Goal: Task Accomplishment & Management: Complete application form

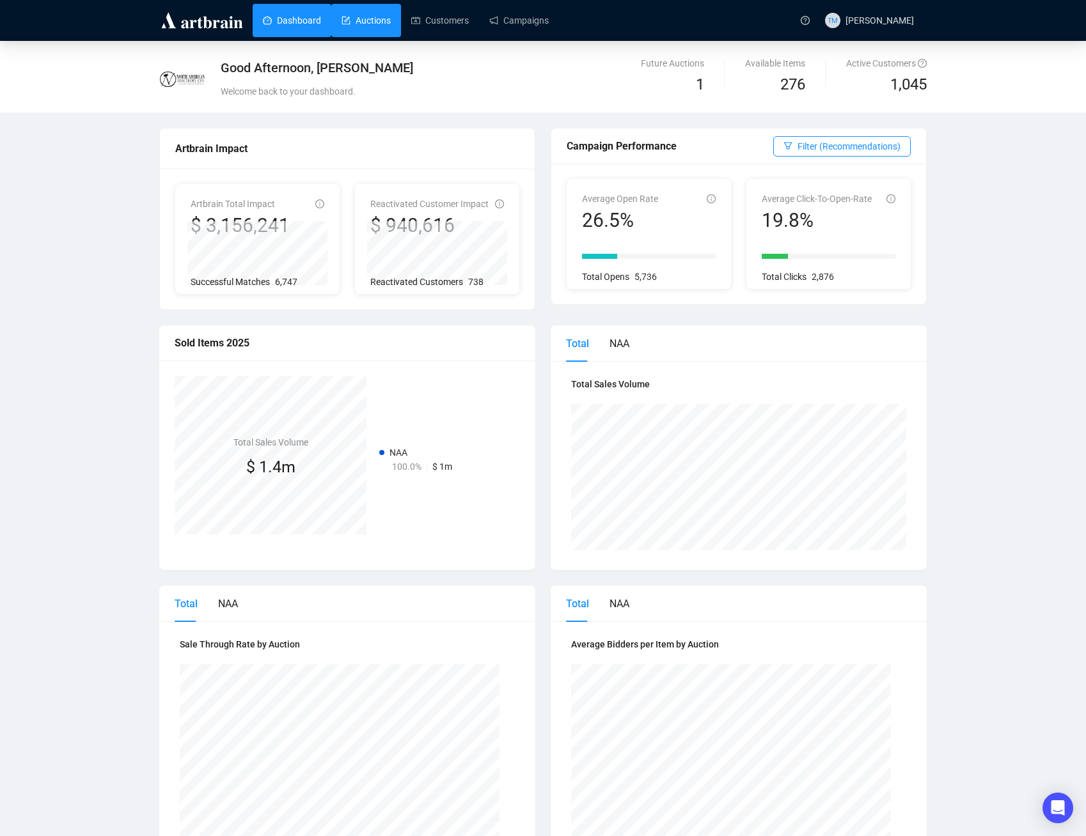
click at [352, 20] on link "Auctions" at bounding box center [365, 20] width 49 height 33
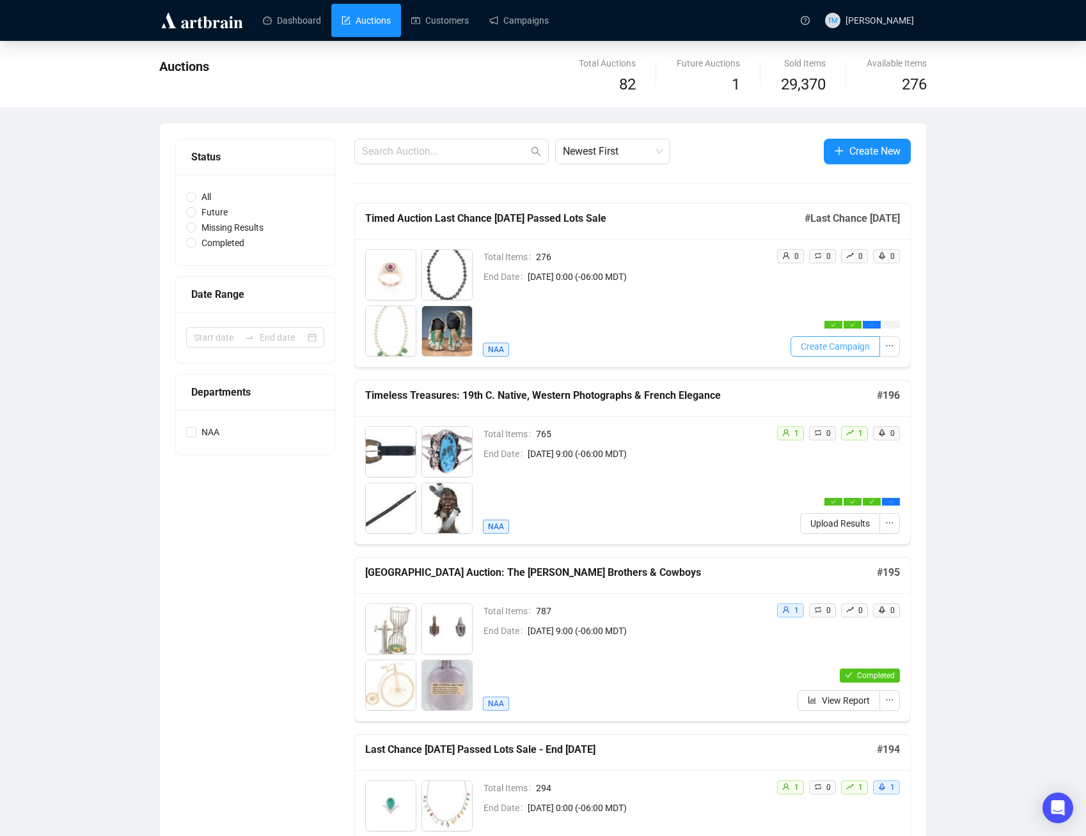
click at [845, 352] on span "Create Campaign" at bounding box center [834, 346] width 69 height 14
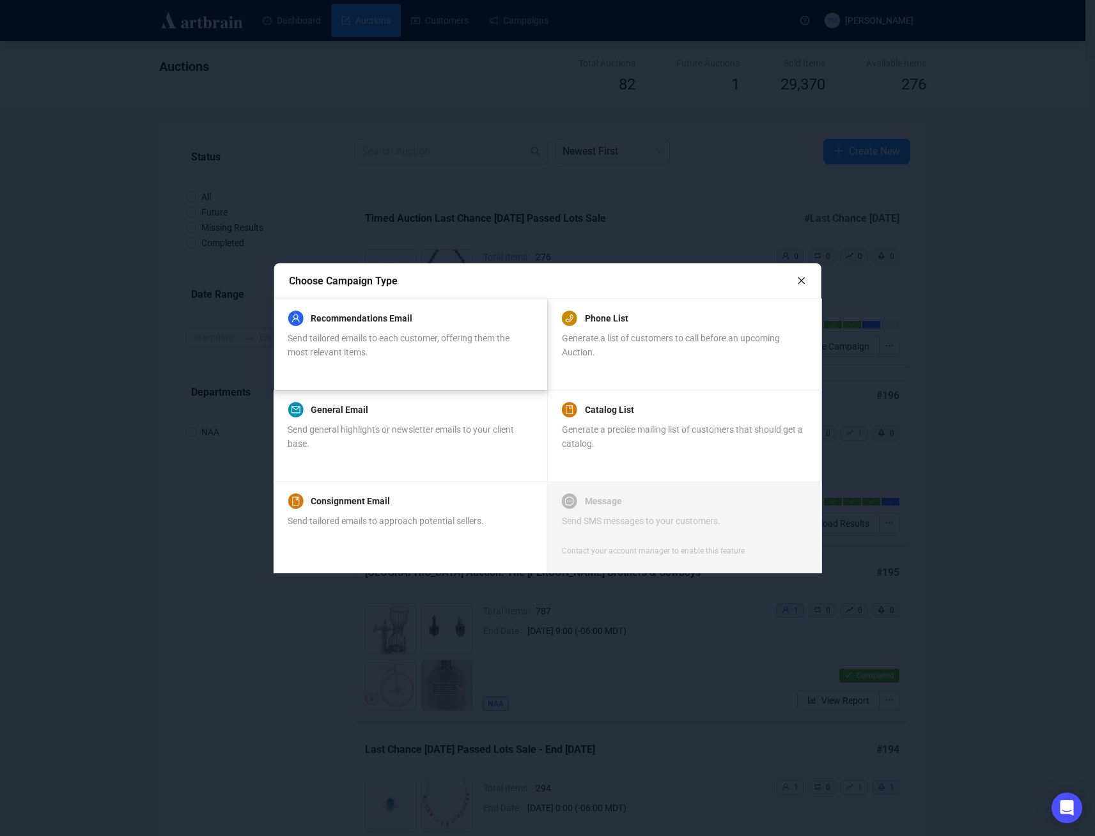
click at [368, 345] on div "Send tailored emails to each customer, offering them the most relevant items." at bounding box center [410, 345] width 244 height 28
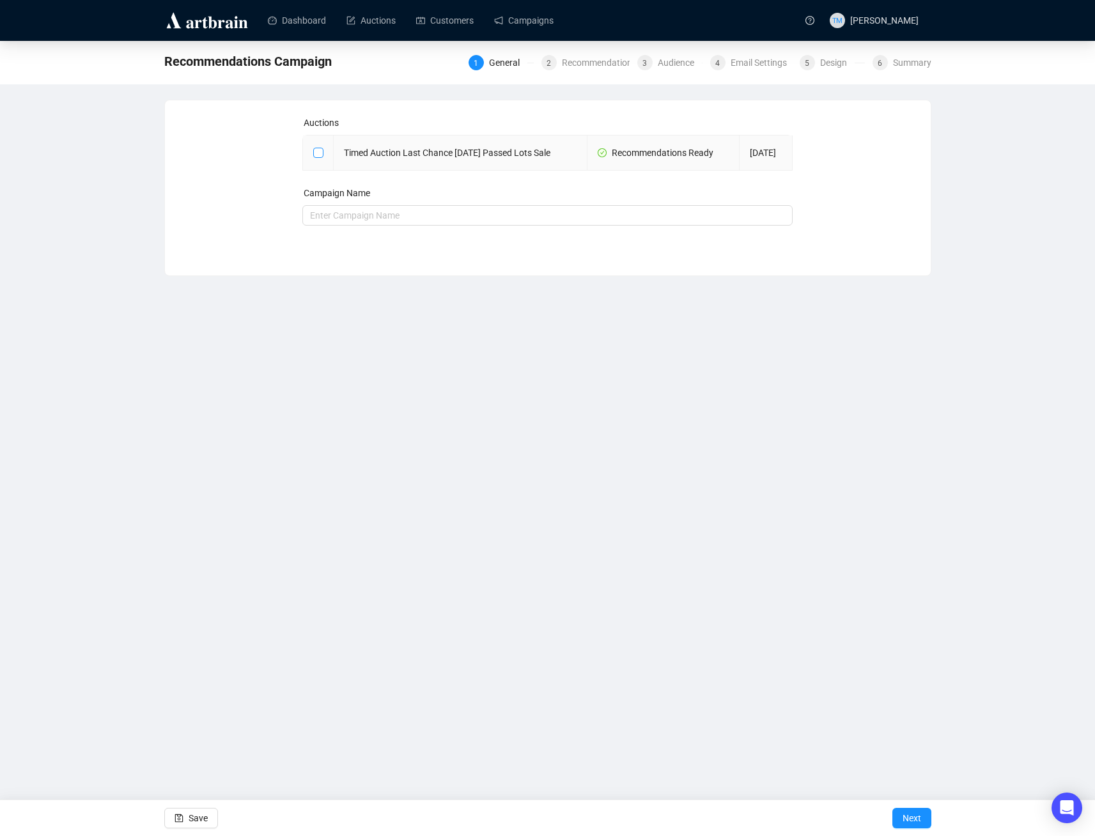
click at [321, 157] on input "checkbox" at bounding box center [317, 152] width 9 height 9
checkbox input "true"
type input "Timed Auction Last Chance [DATE] Passed Lots Sale Campaign"
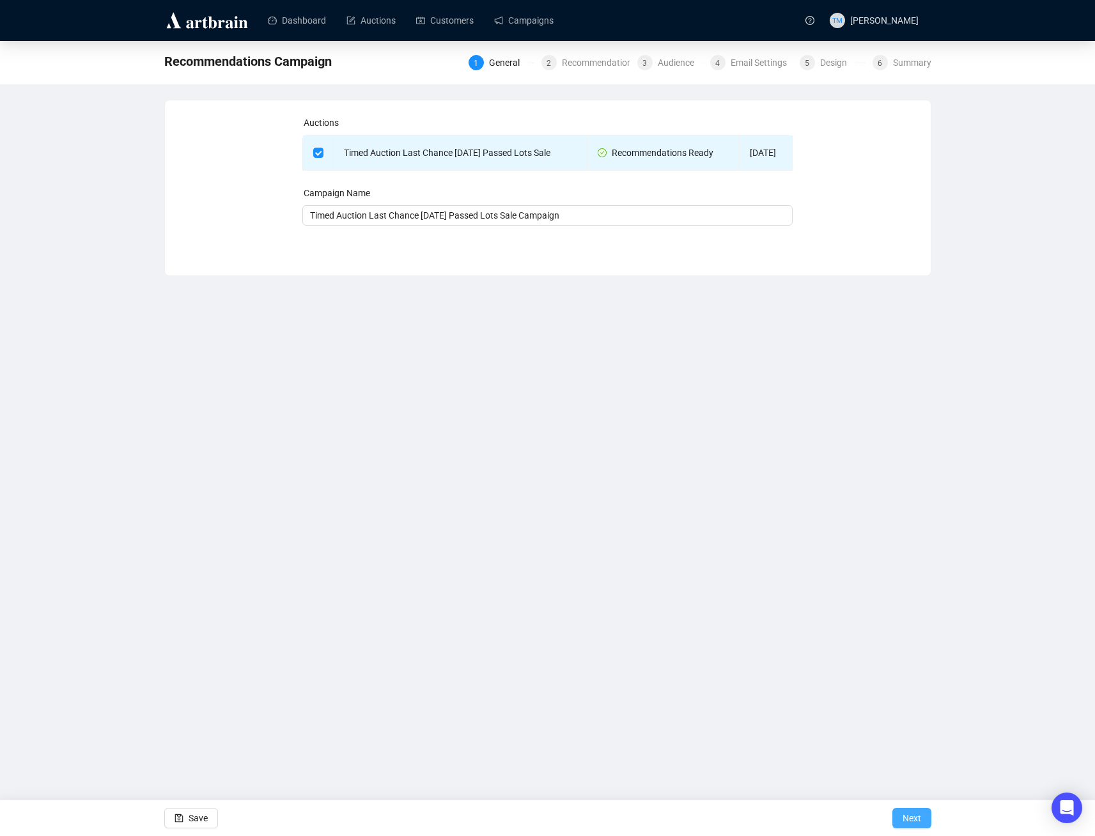
click at [903, 813] on span "Next" at bounding box center [912, 818] width 19 height 36
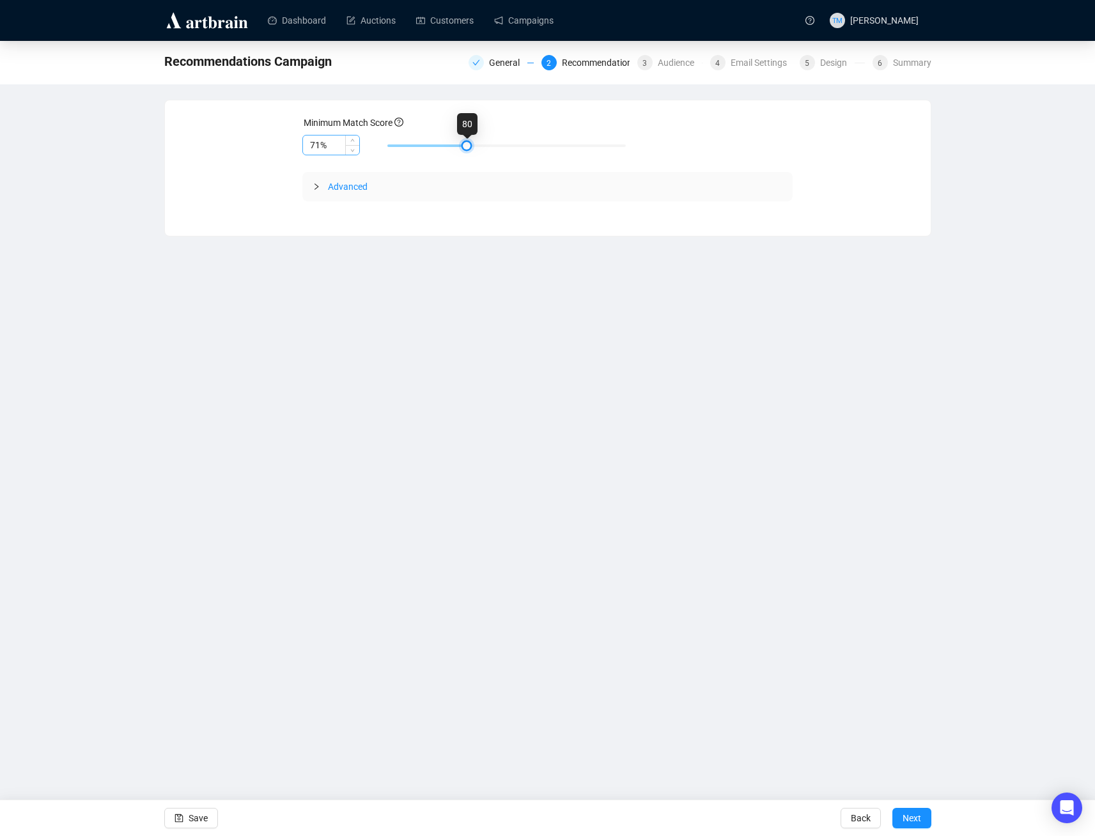
type input "70%"
drag, startPoint x: 470, startPoint y: 144, endPoint x: 315, endPoint y: 139, distance: 154.8
click at [315, 139] on div "70%" at bounding box center [547, 146] width 490 height 22
click at [903, 815] on span "Next" at bounding box center [912, 818] width 19 height 36
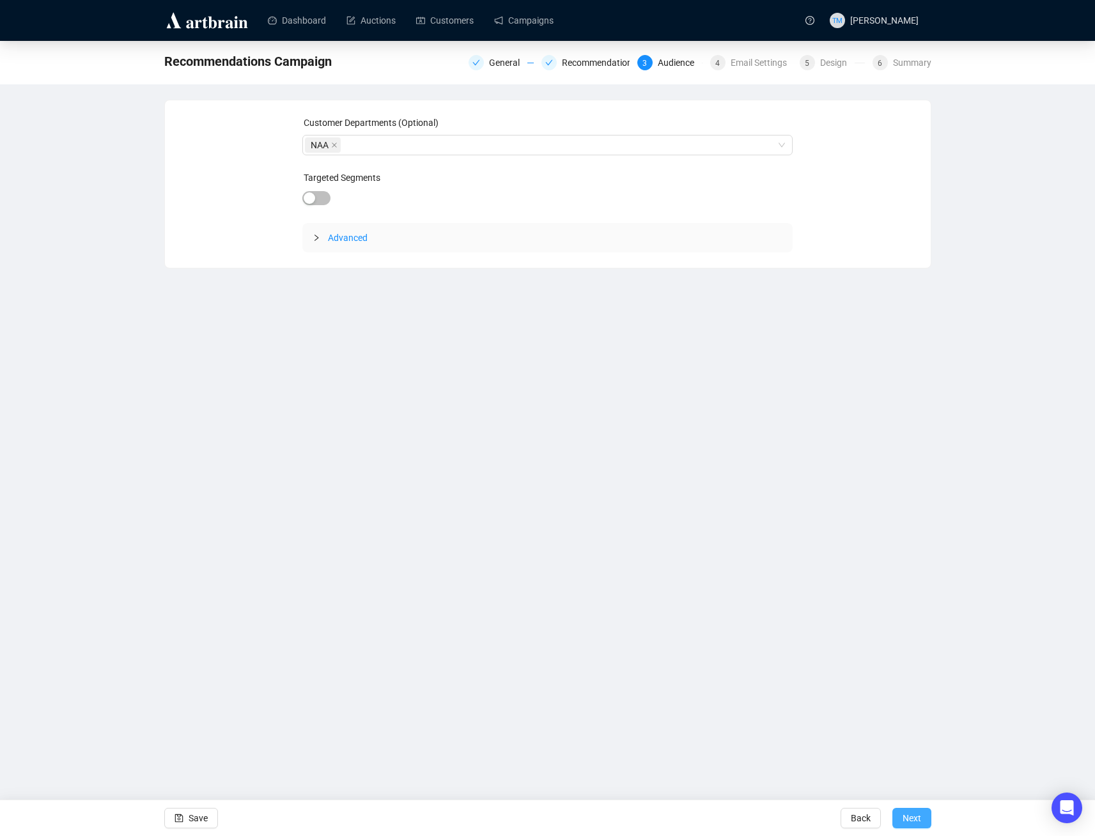
click at [909, 820] on span "Next" at bounding box center [912, 818] width 19 height 36
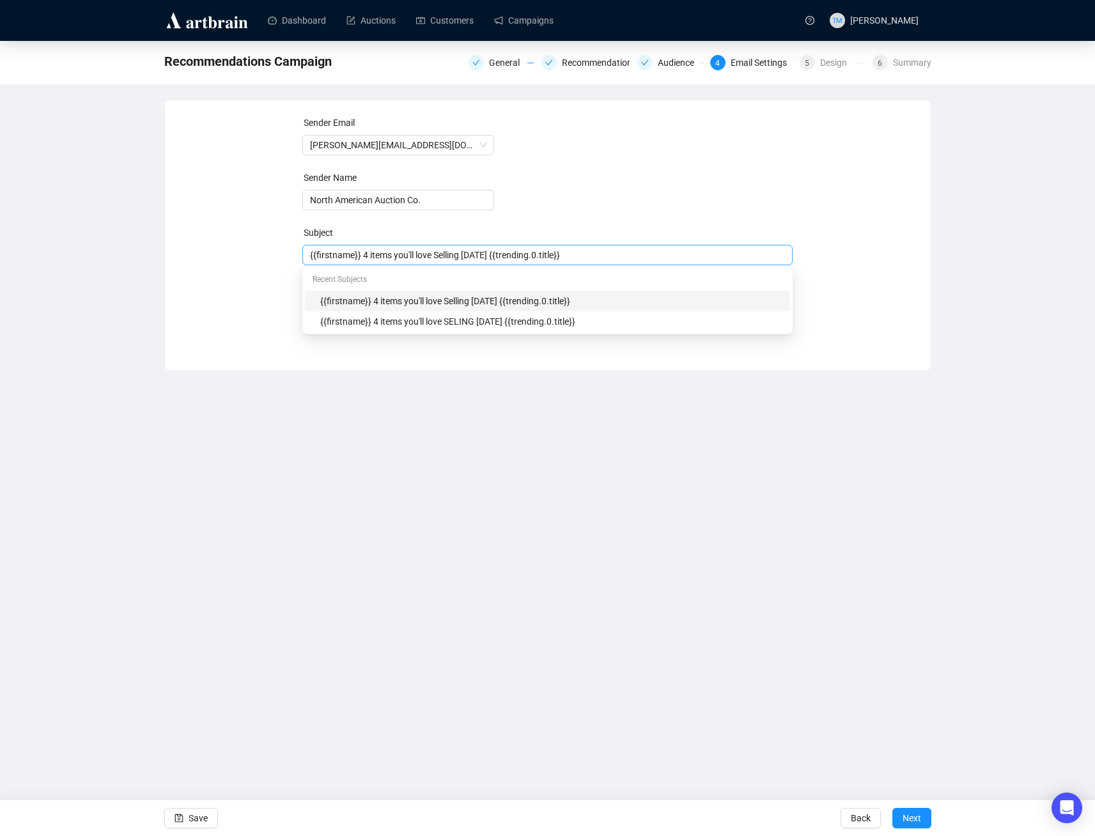
click at [448, 263] on div "{{firstname}} 4 items you'll love Selling [DATE] {{trending.0.title}}" at bounding box center [547, 255] width 490 height 20
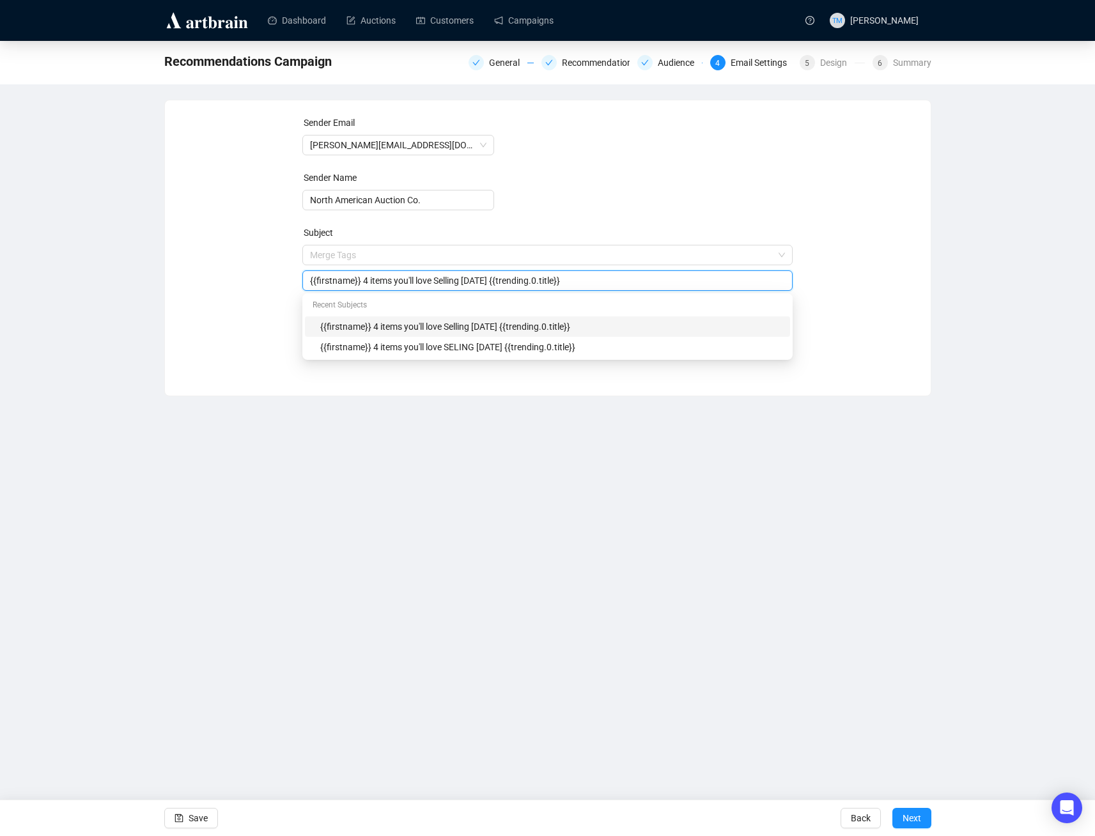
click at [467, 285] on input "{{firstname}} 4 items you'll love Selling [DATE] {{trending.0.title}}" at bounding box center [547, 281] width 475 height 14
type input "{{firstname}} 4 items you'll love Selling This Week {{trending.0.title}}"
click at [616, 617] on div "Dashboard Auctions Customers Campaigns [PERSON_NAME] Recommendations Campaign G…" at bounding box center [547, 418] width 1095 height 836
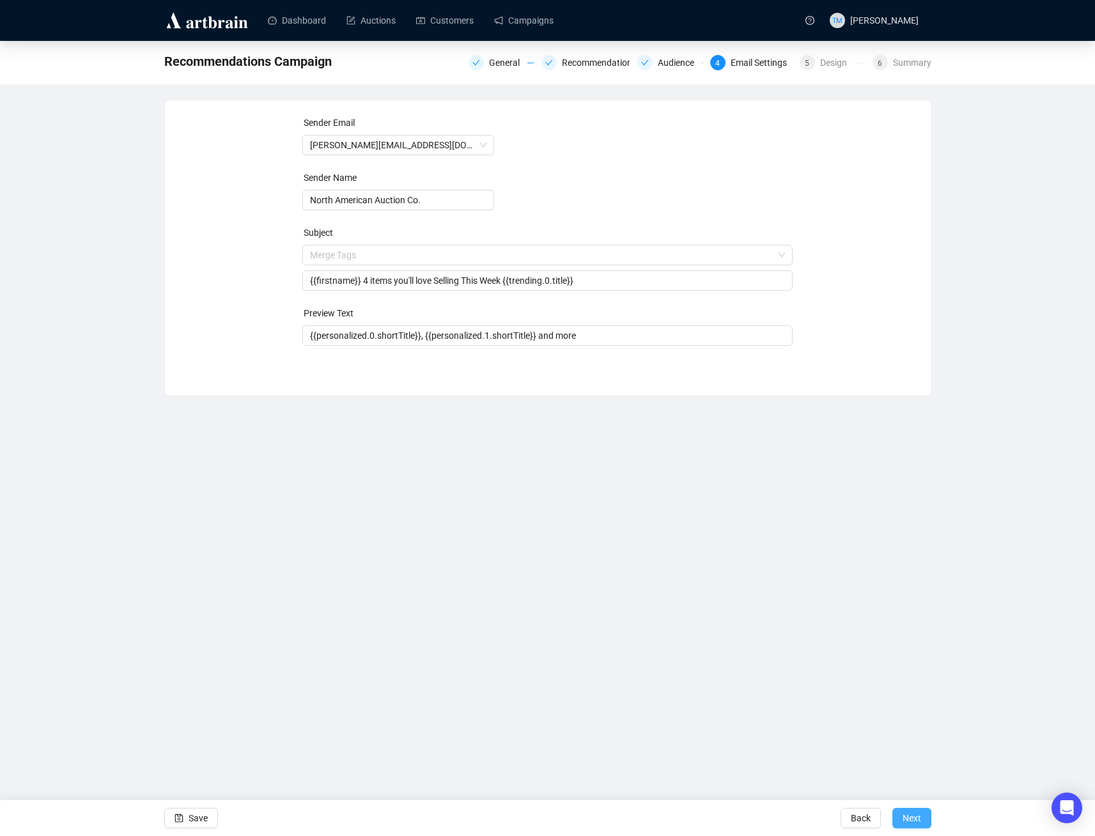
click at [904, 816] on span "Next" at bounding box center [912, 818] width 19 height 36
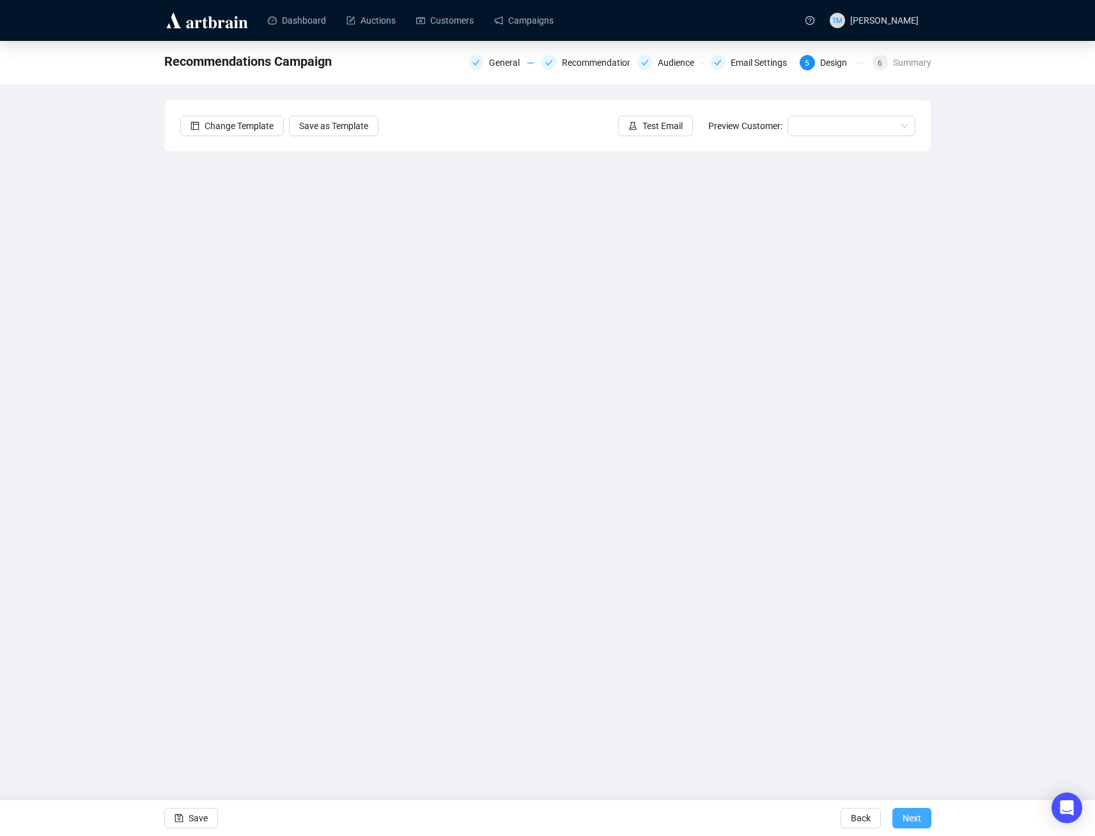
click at [912, 820] on span "Next" at bounding box center [912, 818] width 19 height 36
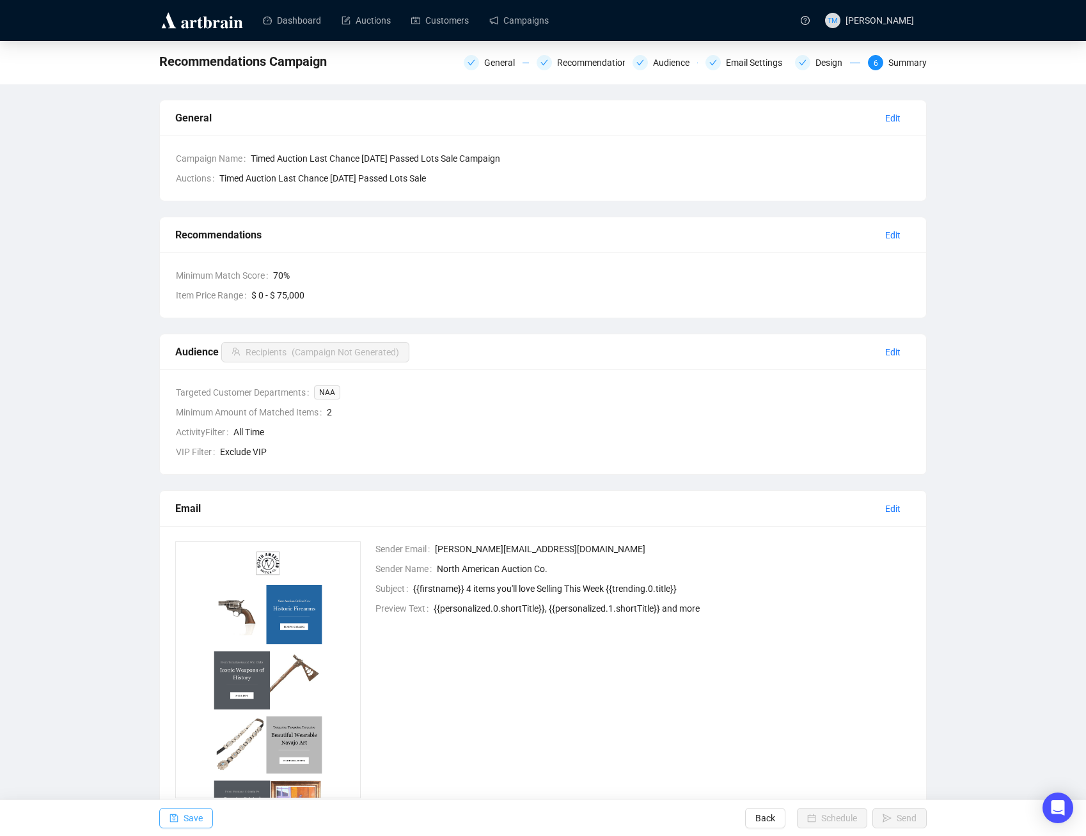
click at [176, 818] on icon "save" at bounding box center [173, 818] width 9 height 9
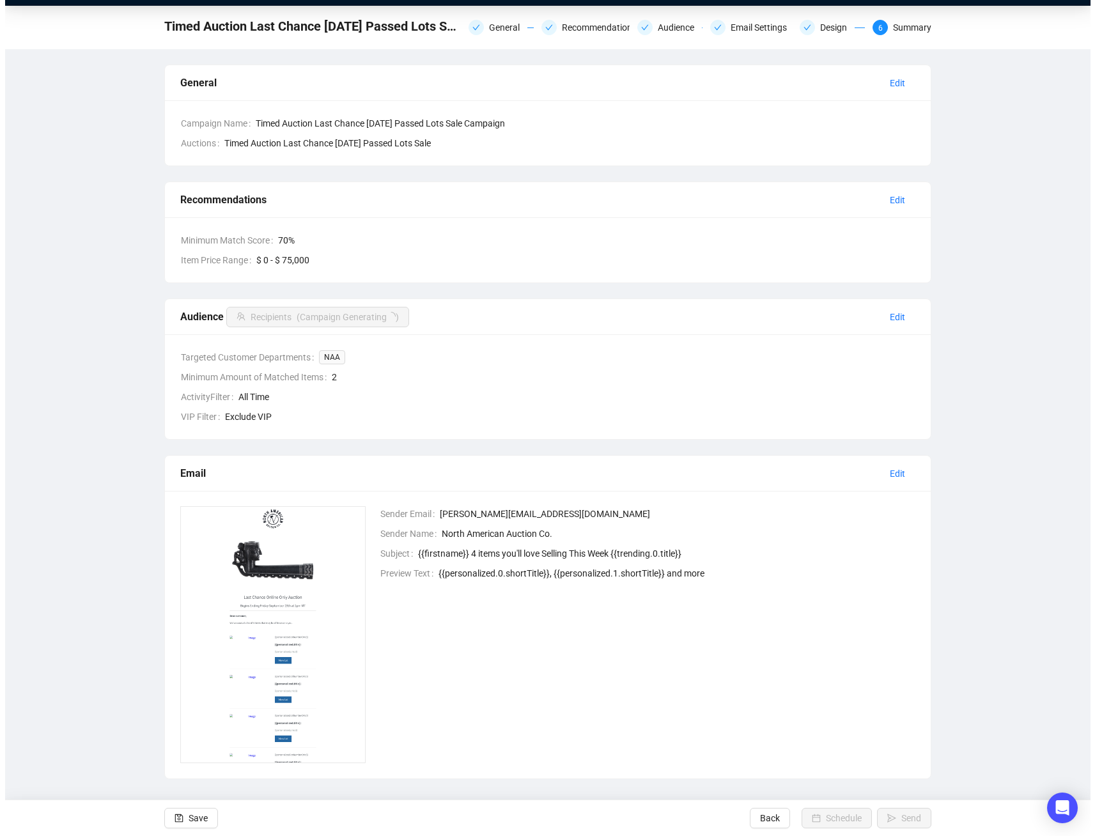
scroll to position [42, 0]
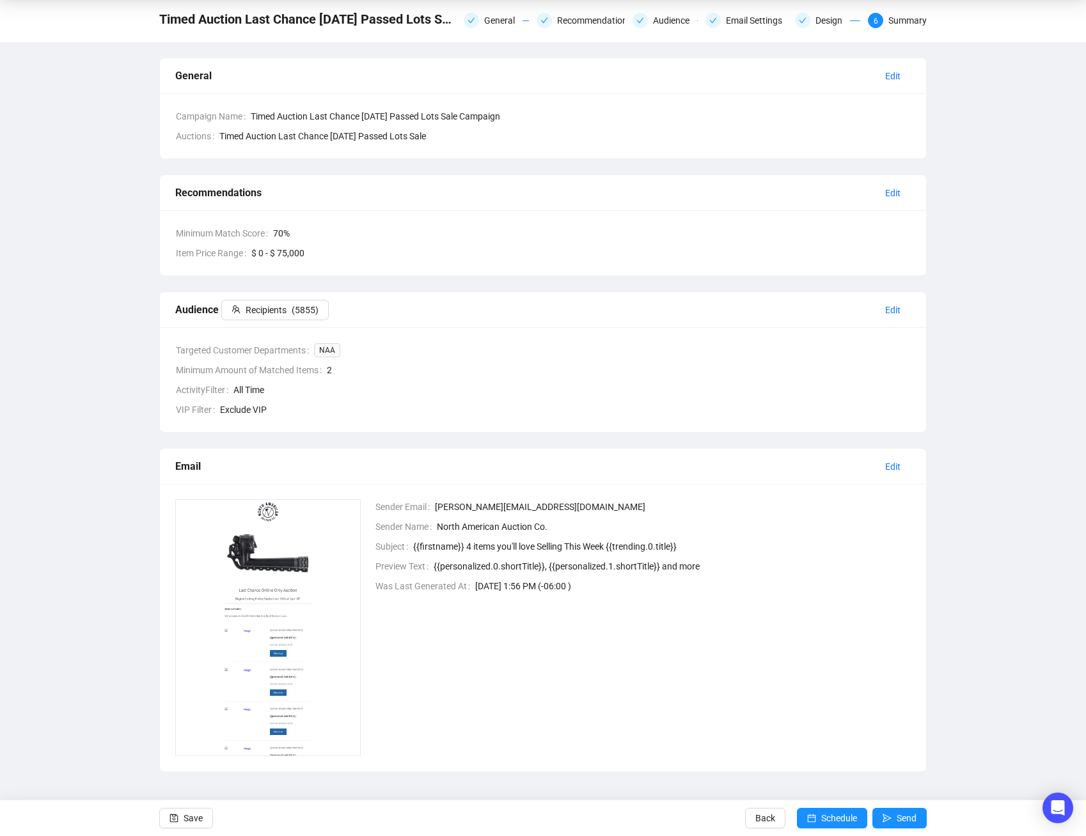
click at [116, 651] on div "Timed Auction Last Chance [DATE] Passed Lots Sale Campaign General Recommendati…" at bounding box center [543, 386] width 1086 height 774
click at [838, 818] on span "Schedule" at bounding box center [839, 818] width 36 height 36
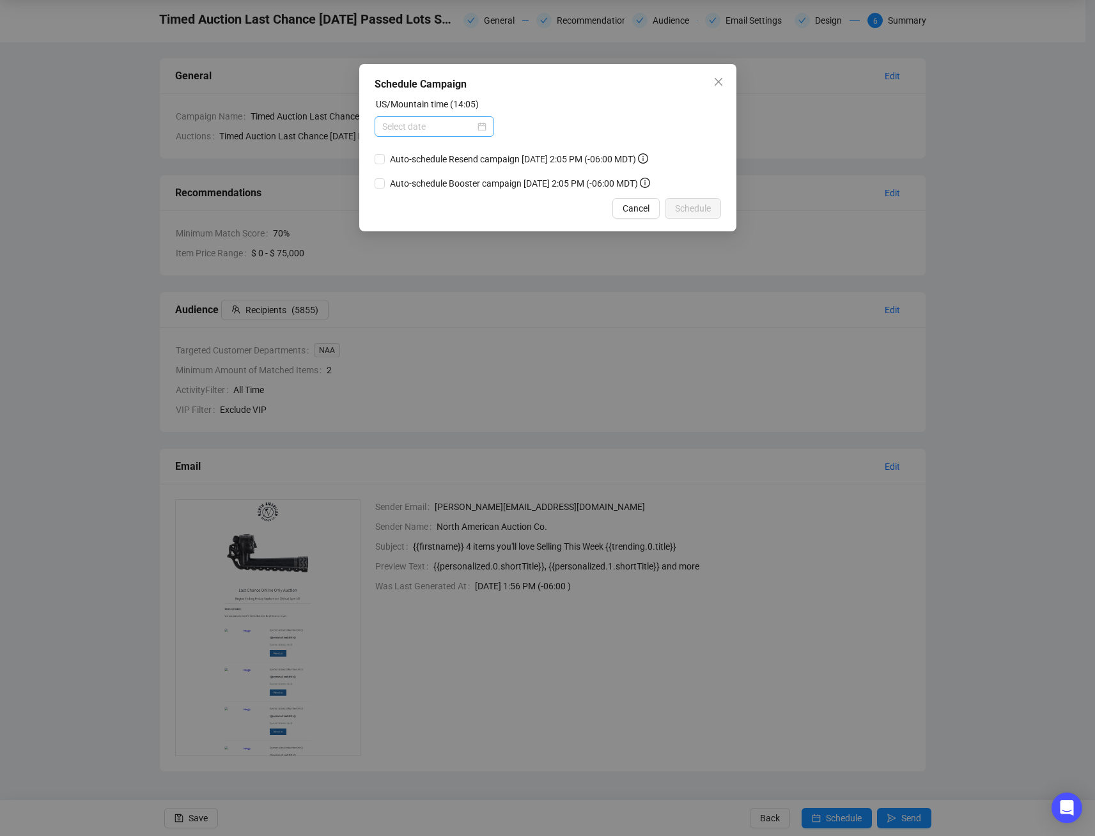
click at [480, 122] on div at bounding box center [434, 127] width 104 height 14
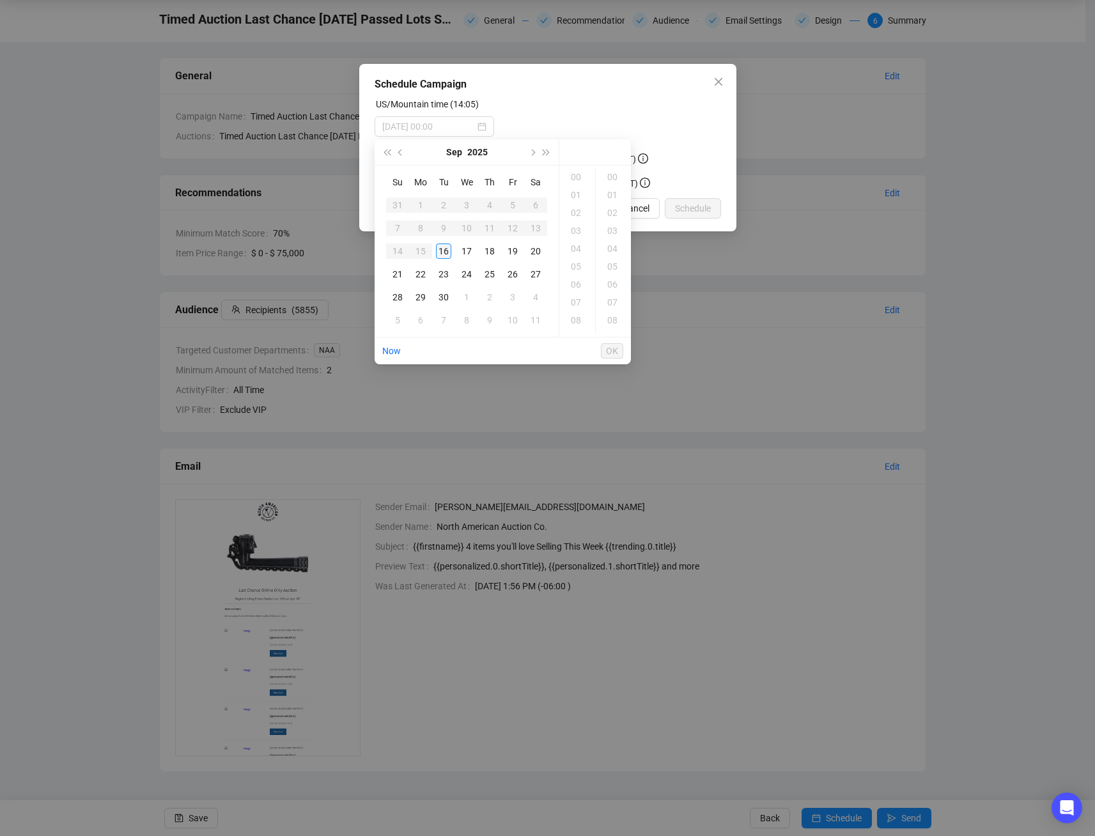
click at [436, 250] on div "16" at bounding box center [443, 251] width 15 height 15
click at [582, 244] on div "18" at bounding box center [577, 249] width 31 height 18
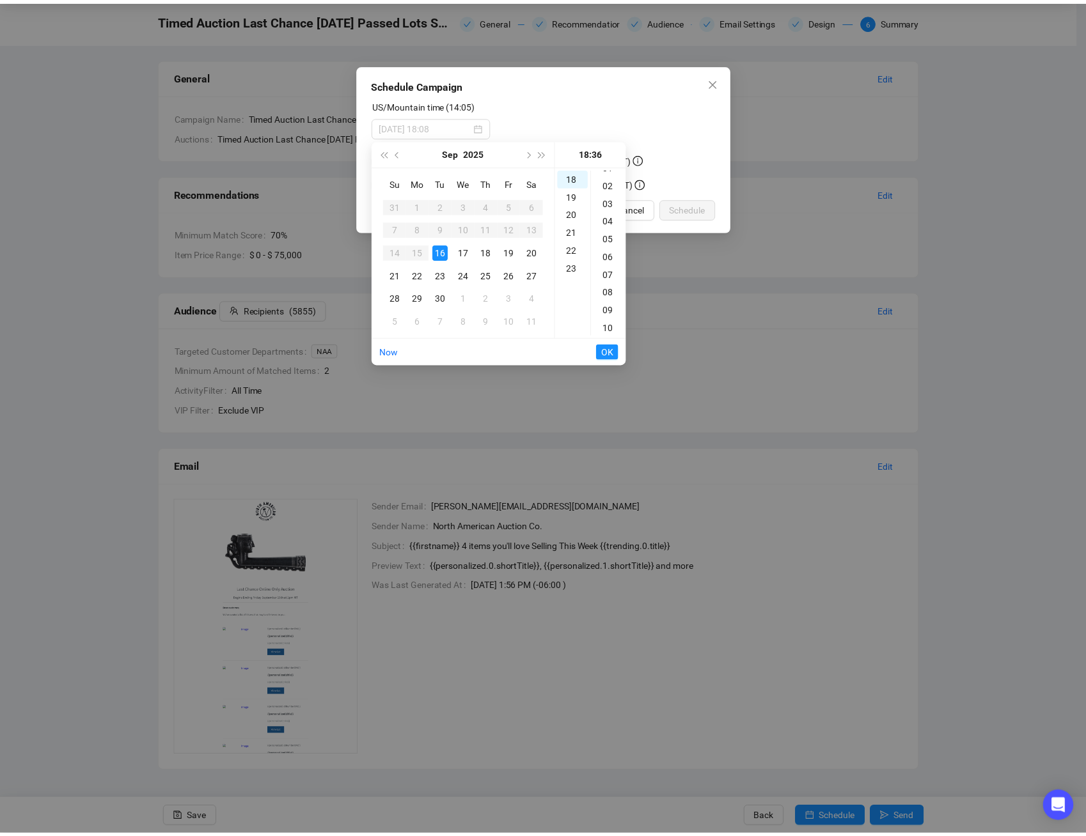
scroll to position [0, 0]
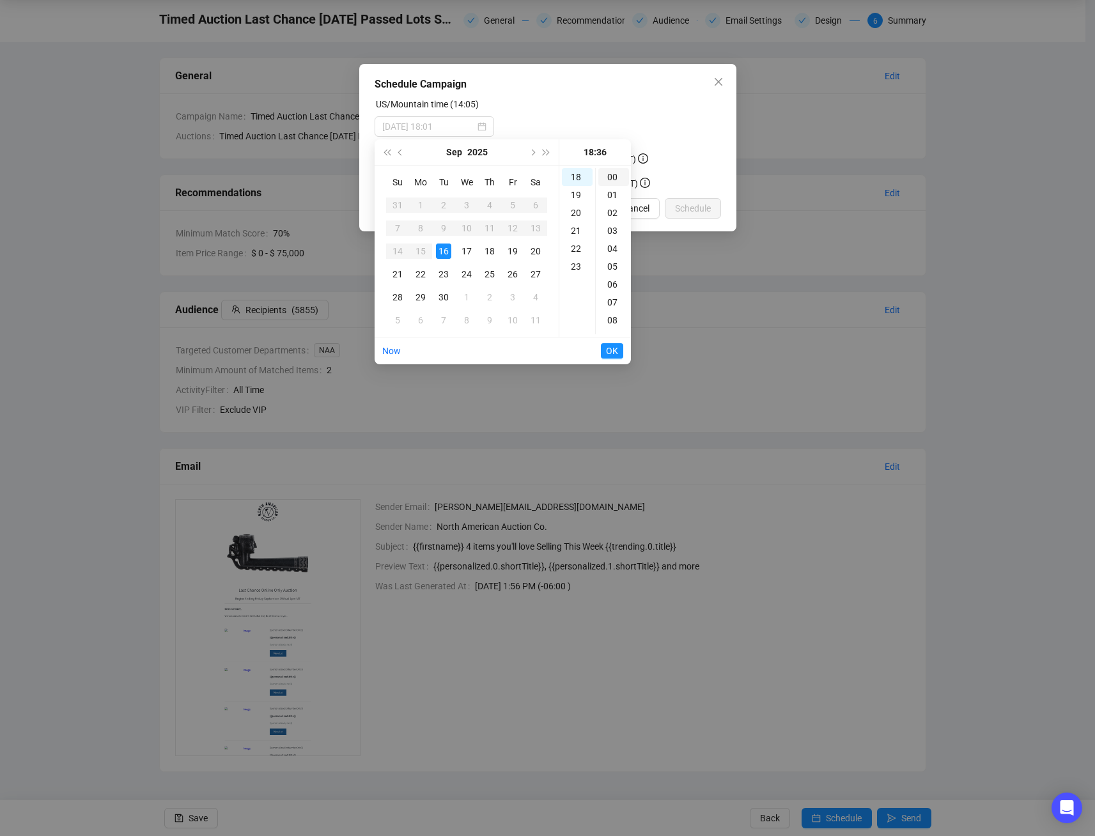
type input "[DATE] 18:00"
click at [616, 178] on div "00" at bounding box center [613, 177] width 31 height 18
click at [607, 353] on span "OK" at bounding box center [612, 351] width 12 height 24
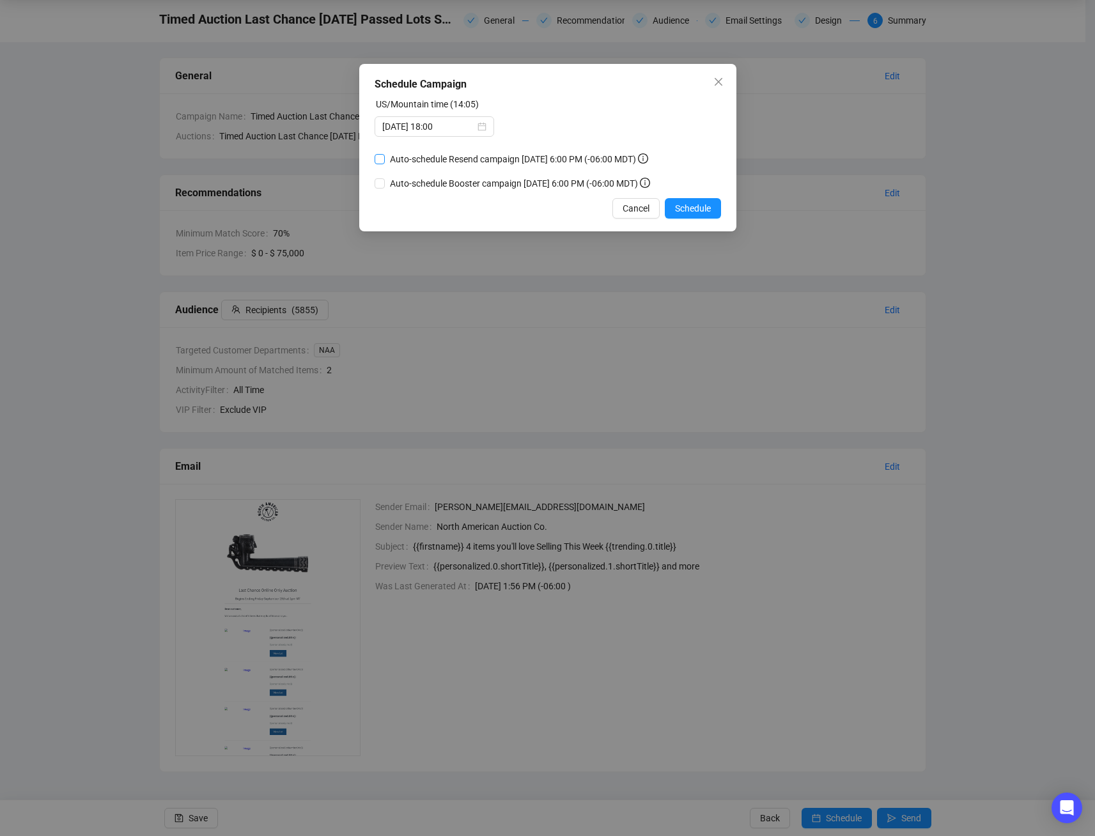
click at [428, 156] on span "Auto-schedule Resend campaign [DATE] 6:00 PM (-06:00 MDT)" at bounding box center [519, 159] width 269 height 14
click at [385, 156] on input "Auto-schedule Resend campaign [DATE] 6:00 PM (-06:00 MDT)" at bounding box center [380, 159] width 10 height 10
click at [428, 156] on span "Auto-schedule Resend campaign [DATE] 6:00 PM (-06:00 MDT)" at bounding box center [519, 159] width 269 height 14
click at [385, 156] on input "Auto-schedule Resend campaign [DATE] 6:00 PM (-06:00 MDT)" at bounding box center [380, 159] width 10 height 10
checkbox input "false"
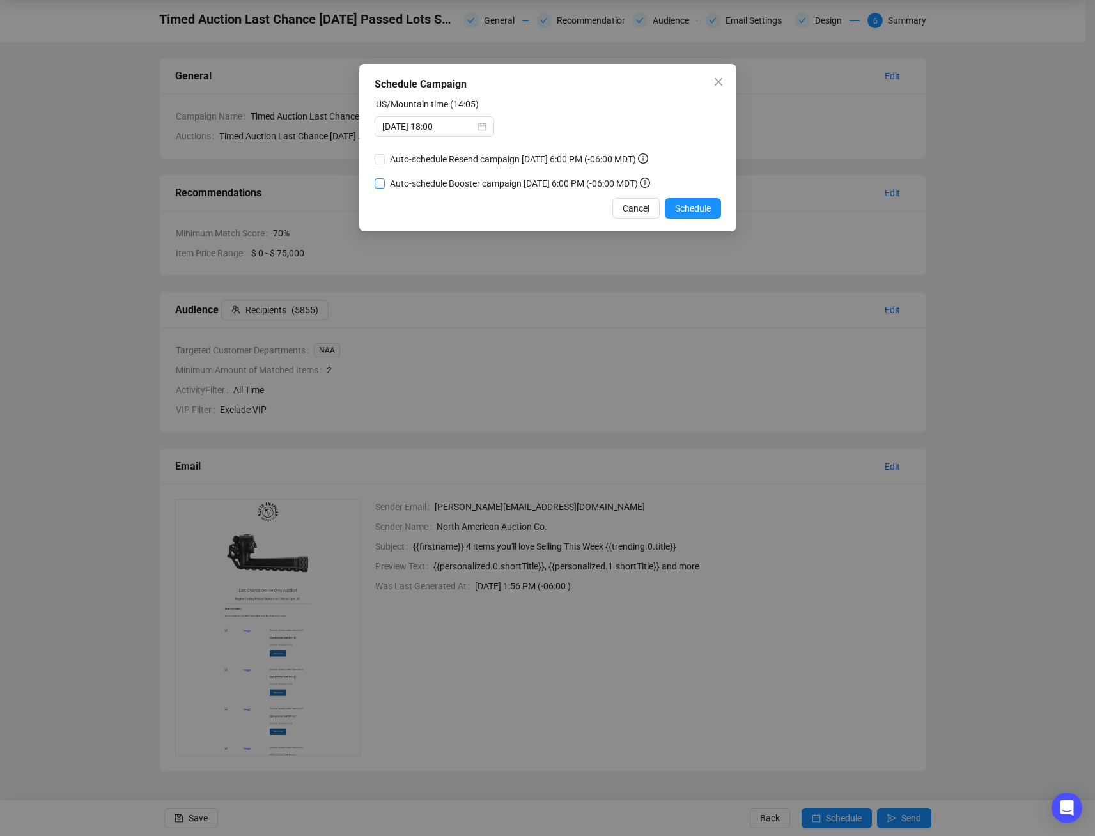
click at [386, 183] on span "Auto-schedule Booster campaign [DATE] 6:00 PM (-06:00 MDT)" at bounding box center [520, 183] width 270 height 14
click at [385, 183] on input "Auto-schedule Booster campaign [DATE] 6:00 PM (-06:00 MDT)" at bounding box center [380, 183] width 10 height 10
checkbox input "true"
click at [380, 160] on input "Auto-schedule Resend campaign [DATE] 6:00 PM (-06:00 MDT)" at bounding box center [380, 159] width 10 height 10
checkbox input "true"
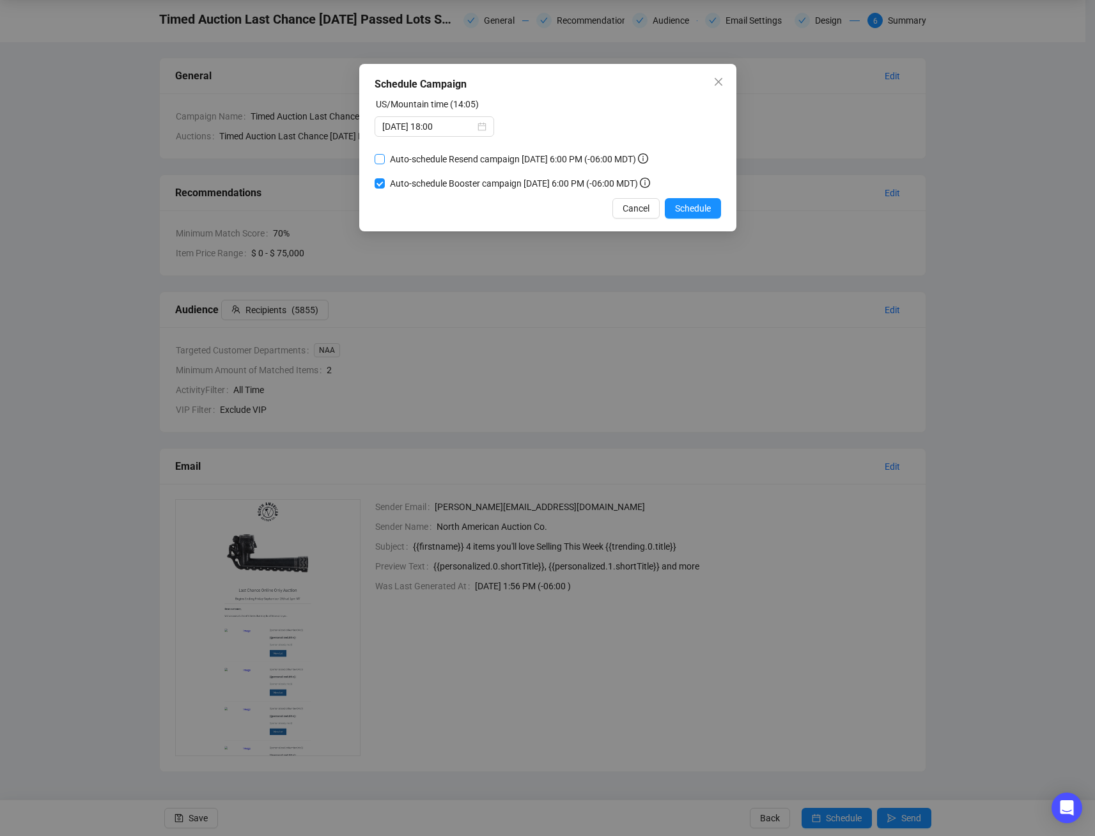
checkbox input "false"
click at [709, 203] on span "Schedule" at bounding box center [693, 208] width 36 height 14
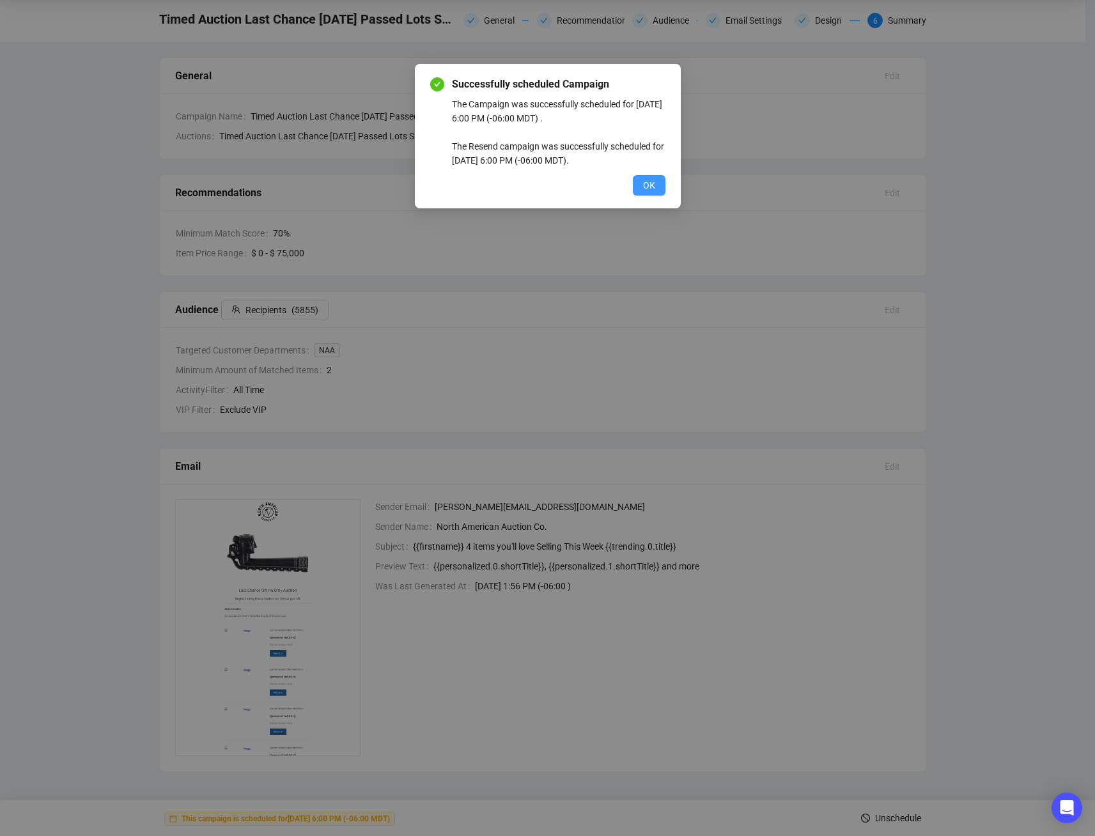
click at [644, 190] on span "OK" at bounding box center [649, 185] width 12 height 14
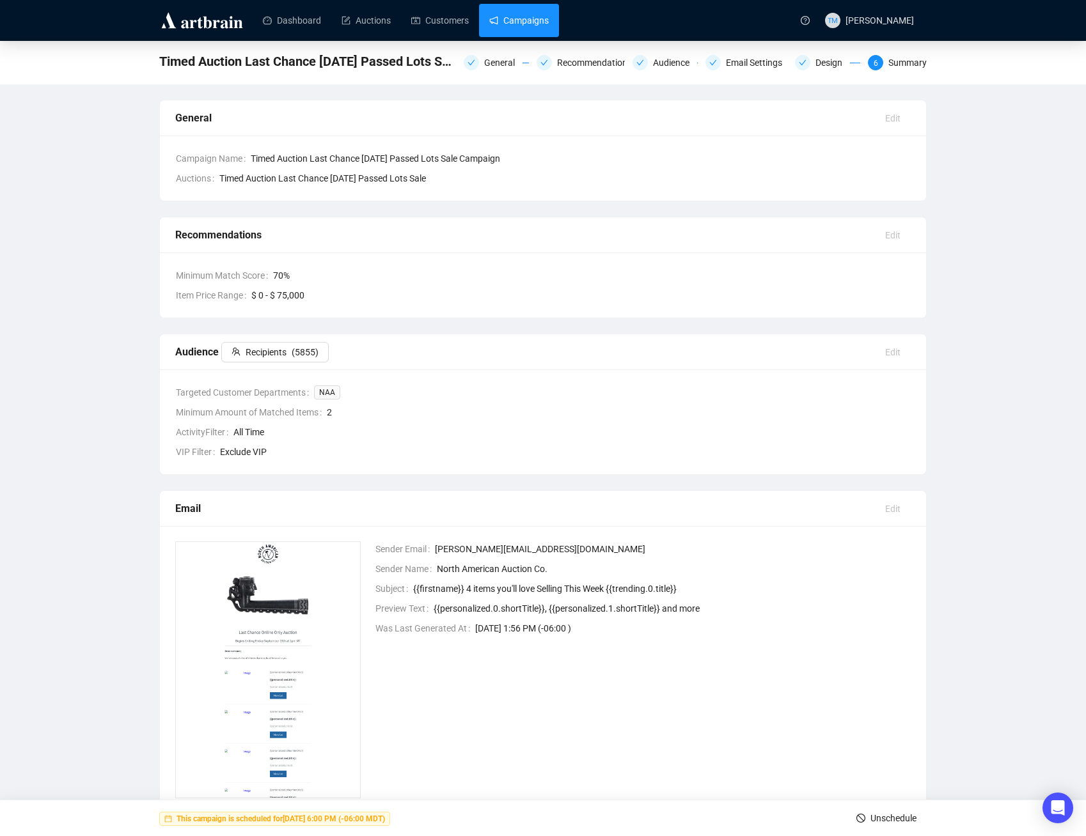
click at [525, 18] on link "Campaigns" at bounding box center [518, 20] width 59 height 33
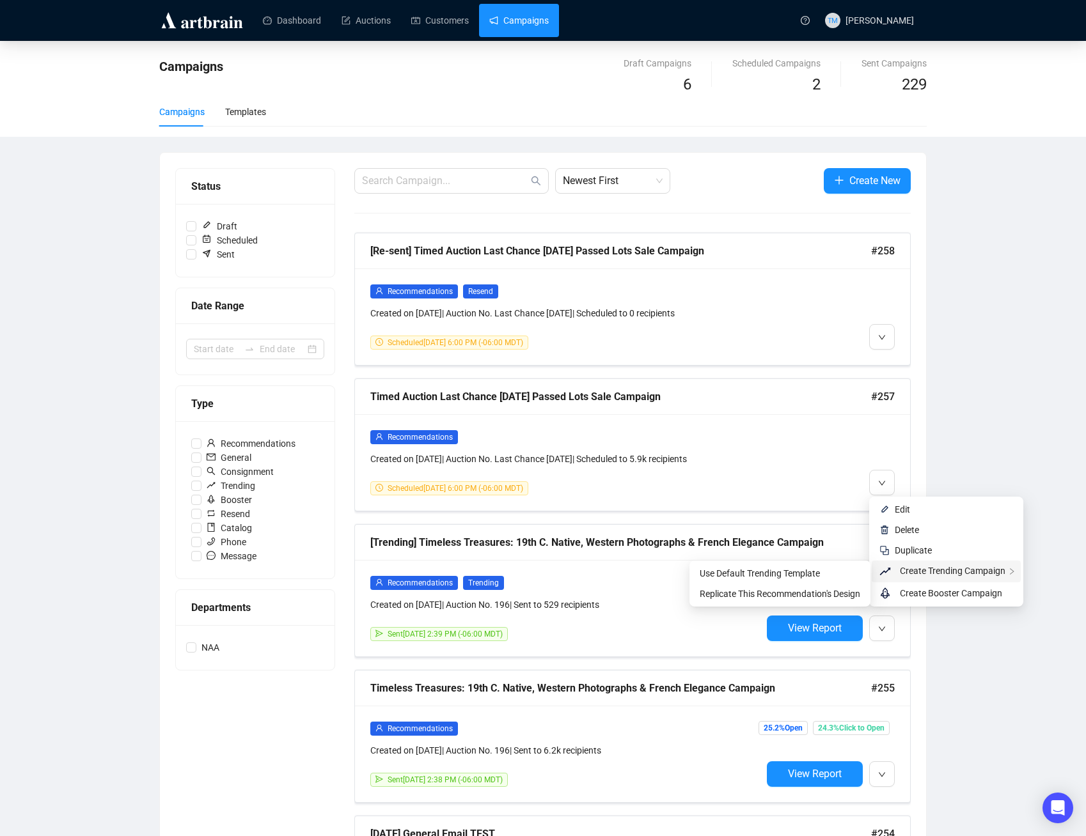
click at [929, 573] on span "Create Trending Campaign" at bounding box center [952, 571] width 105 height 10
click at [770, 596] on span "Replicate This Recommendation's Design" at bounding box center [779, 594] width 160 height 10
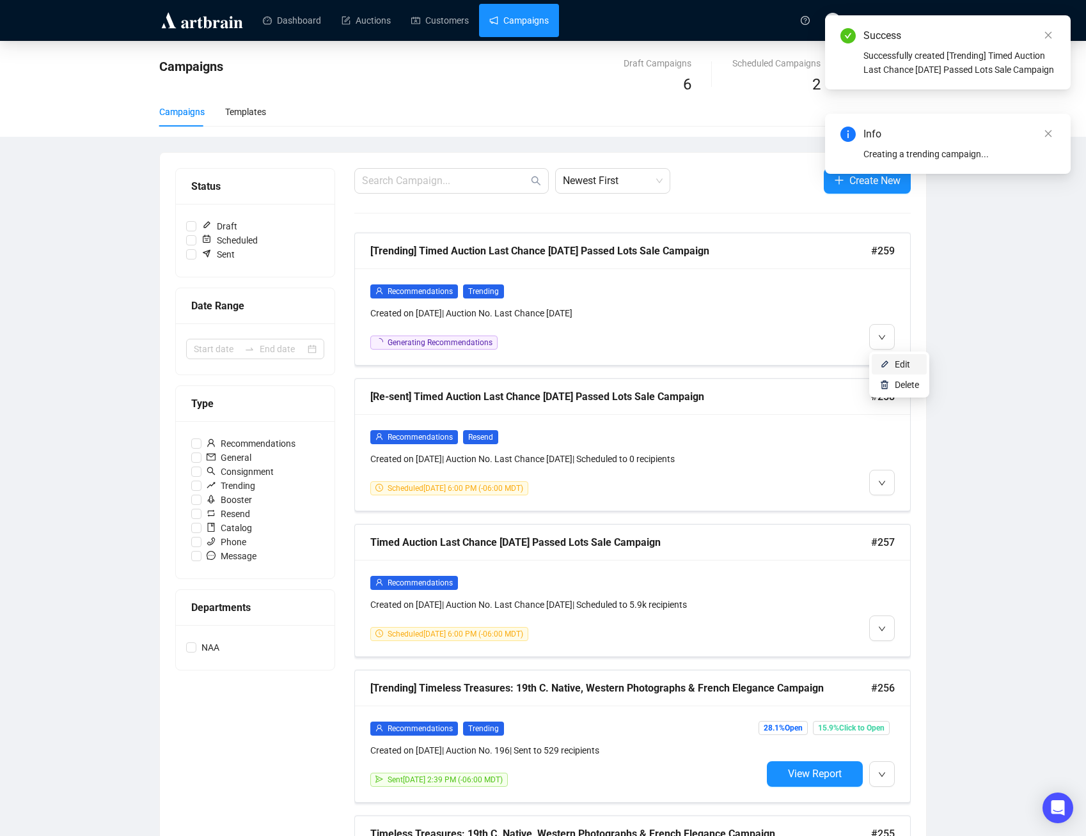
click at [891, 363] on li "Edit" at bounding box center [898, 364] width 55 height 20
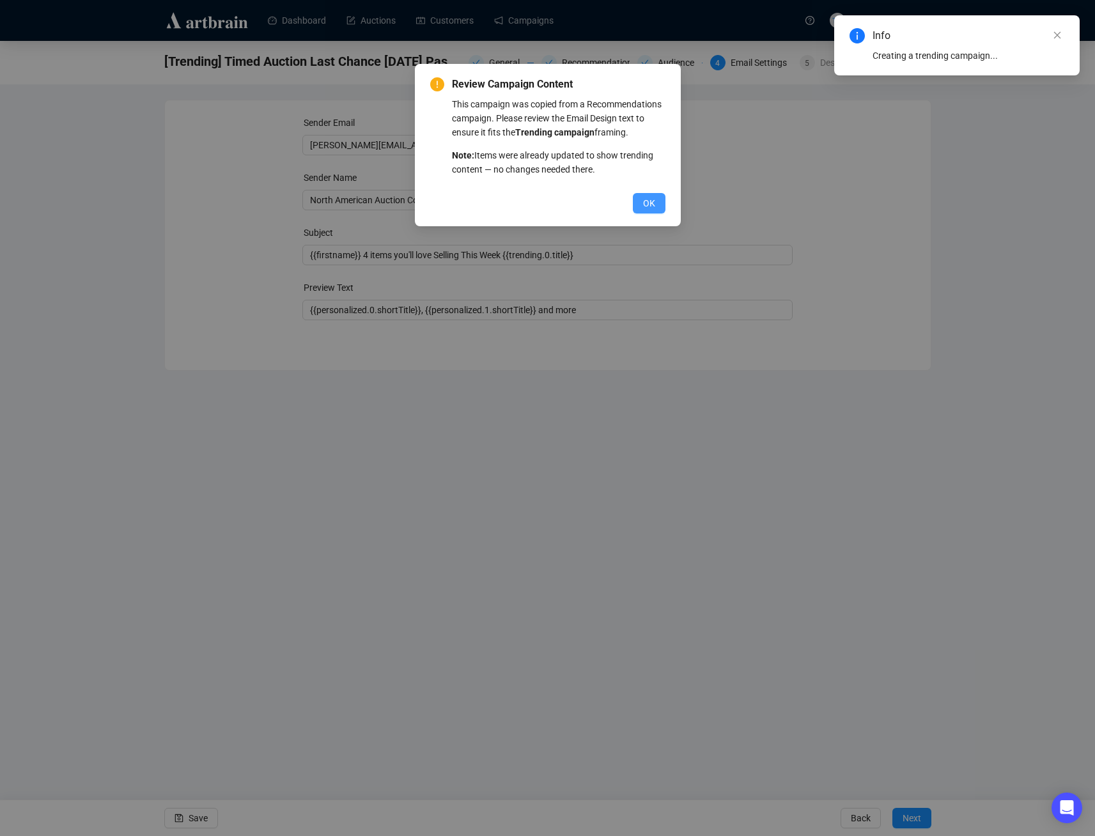
click at [649, 204] on span "OK" at bounding box center [649, 203] width 12 height 14
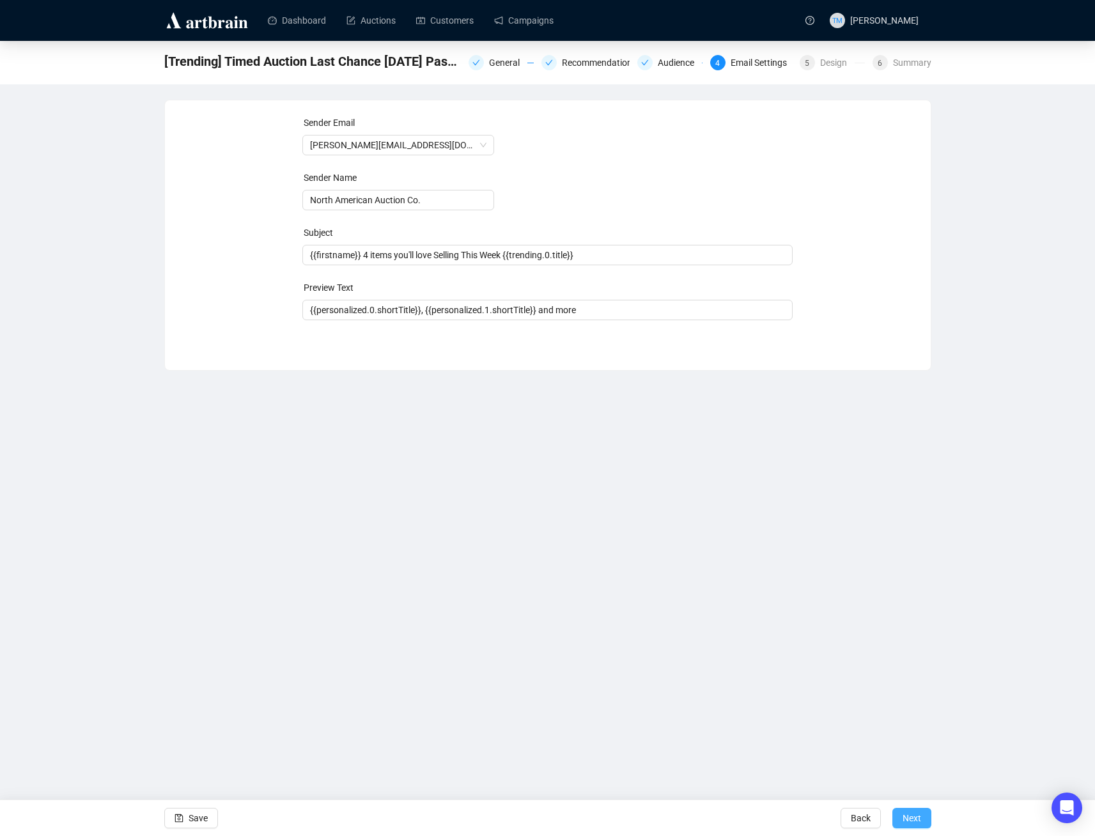
click at [923, 818] on button "Next" at bounding box center [912, 818] width 39 height 20
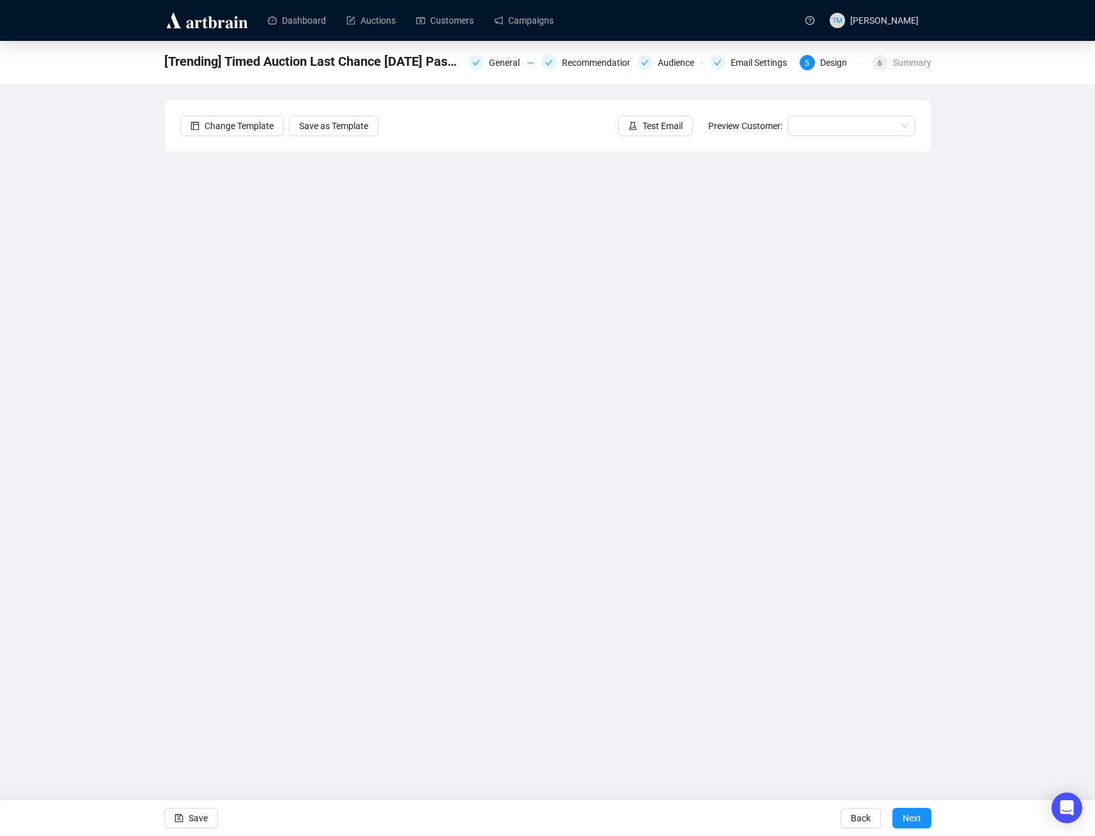
click at [1006, 323] on div "[Trending] Timed Auction Last Chance [DATE] Passed Lots Sale Campaign General R…" at bounding box center [547, 356] width 1095 height 630
click at [907, 813] on span "Next" at bounding box center [912, 818] width 19 height 36
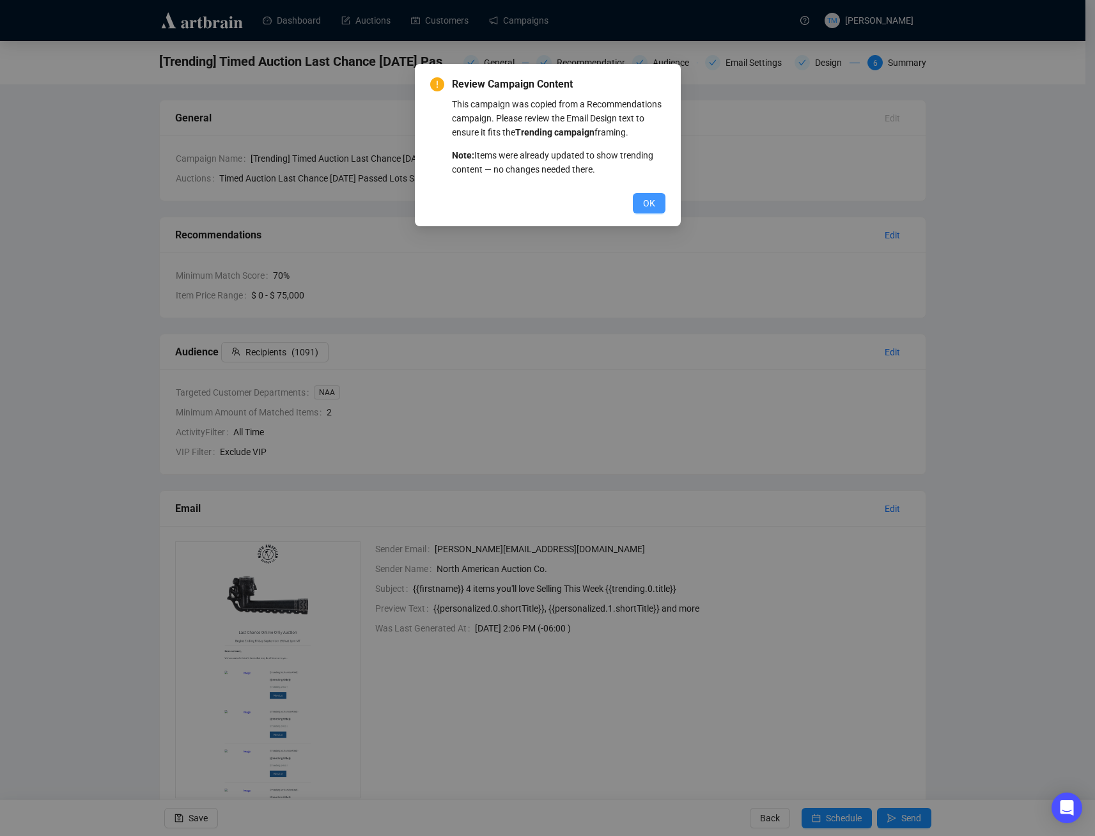
click at [655, 205] on button "OK" at bounding box center [649, 203] width 33 height 20
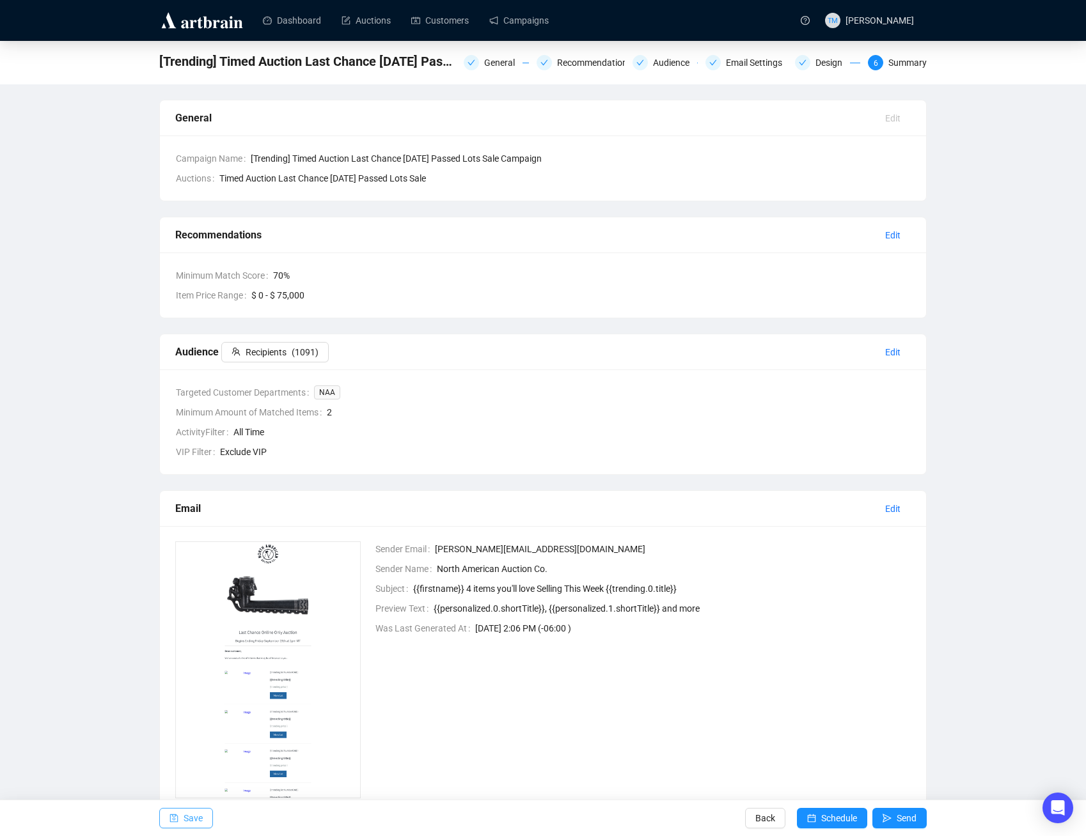
click at [191, 815] on span "Save" at bounding box center [192, 818] width 19 height 36
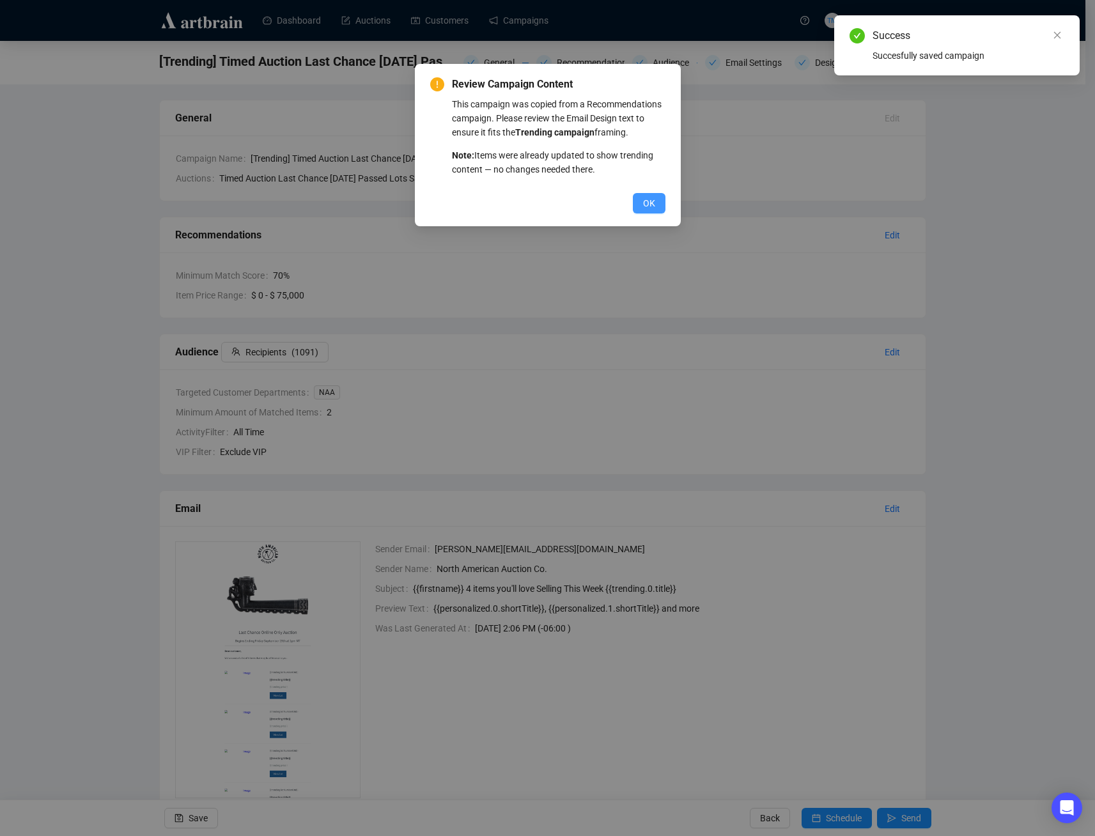
click at [650, 204] on span "OK" at bounding box center [649, 203] width 12 height 14
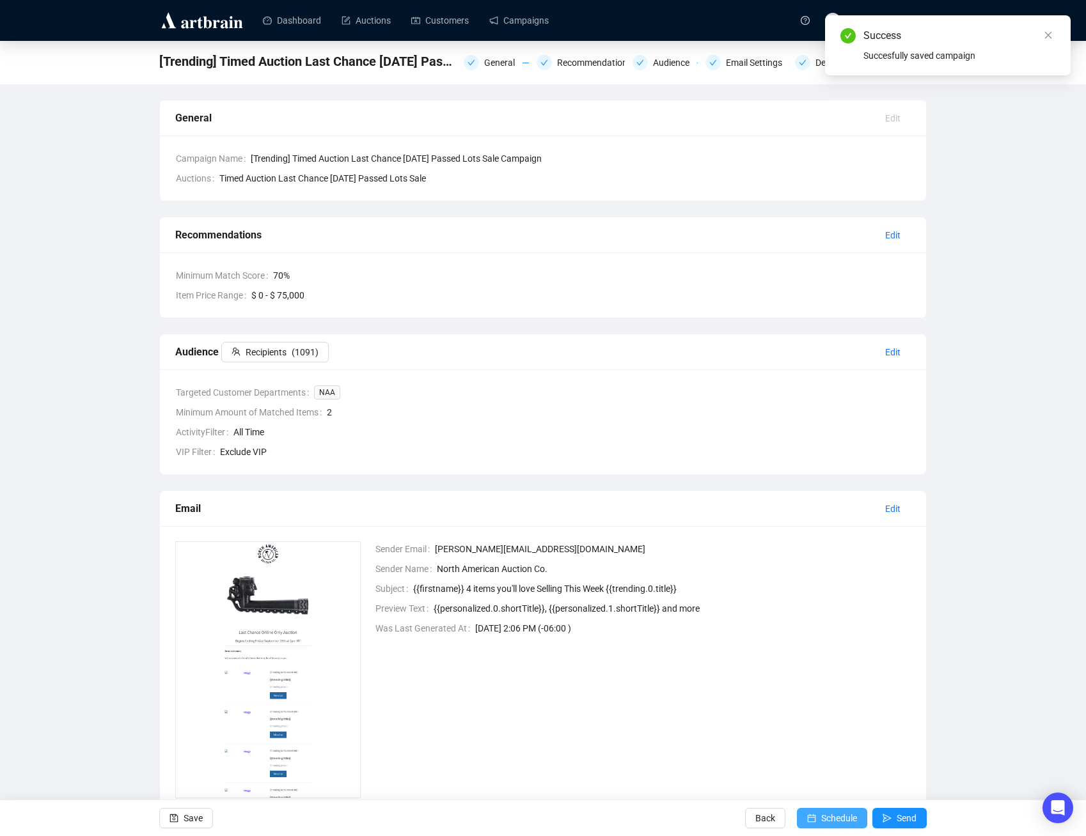
click at [834, 813] on span "Schedule" at bounding box center [839, 818] width 36 height 36
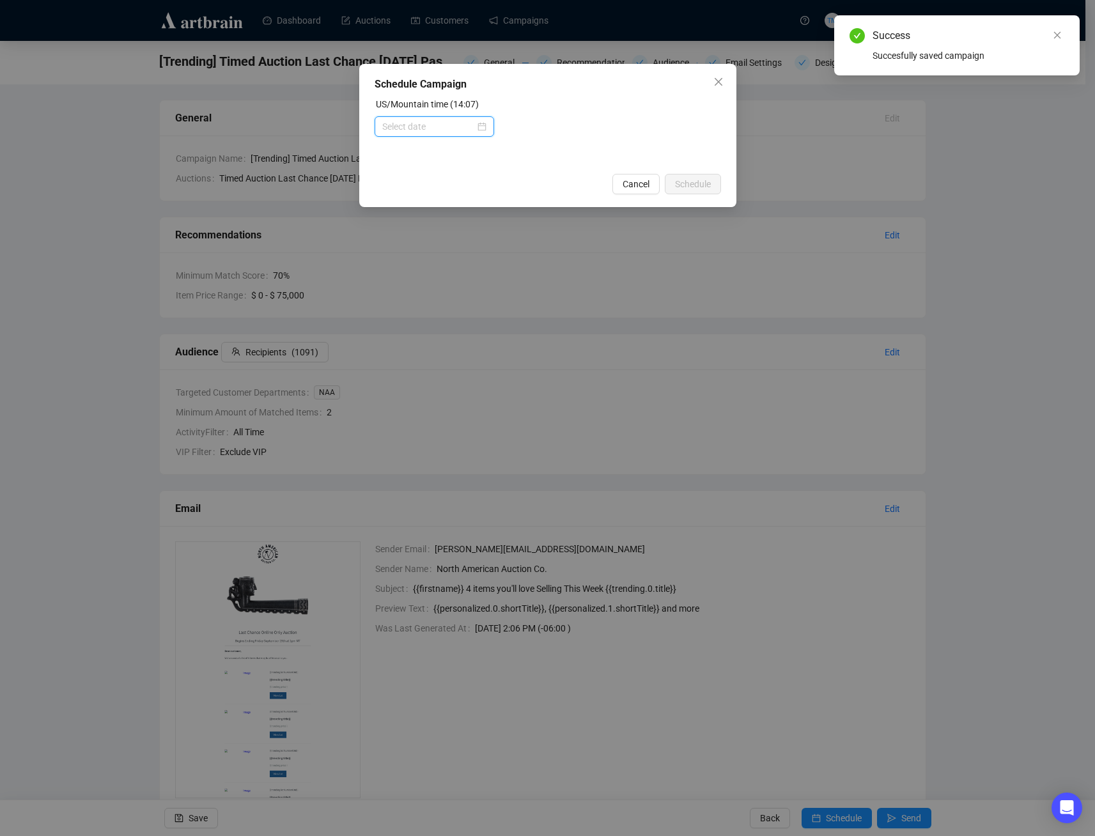
click at [474, 131] on input at bounding box center [428, 127] width 93 height 14
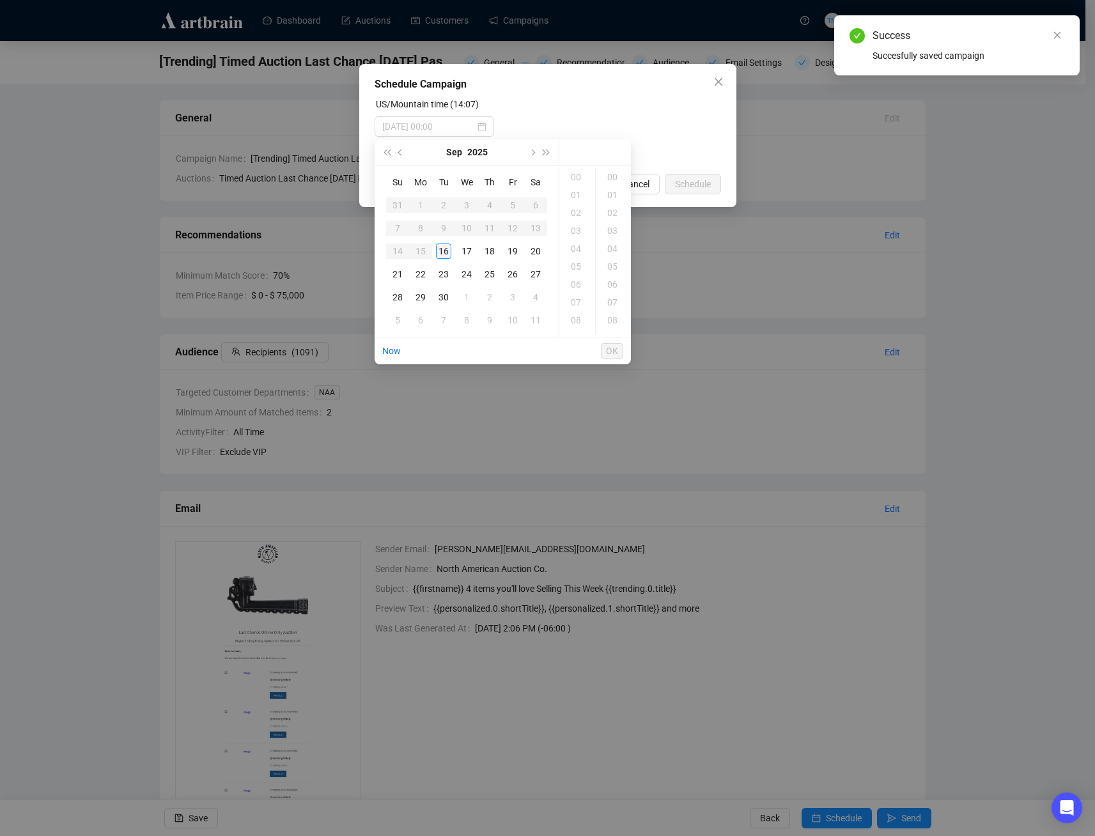
click at [439, 250] on div "16" at bounding box center [443, 251] width 15 height 15
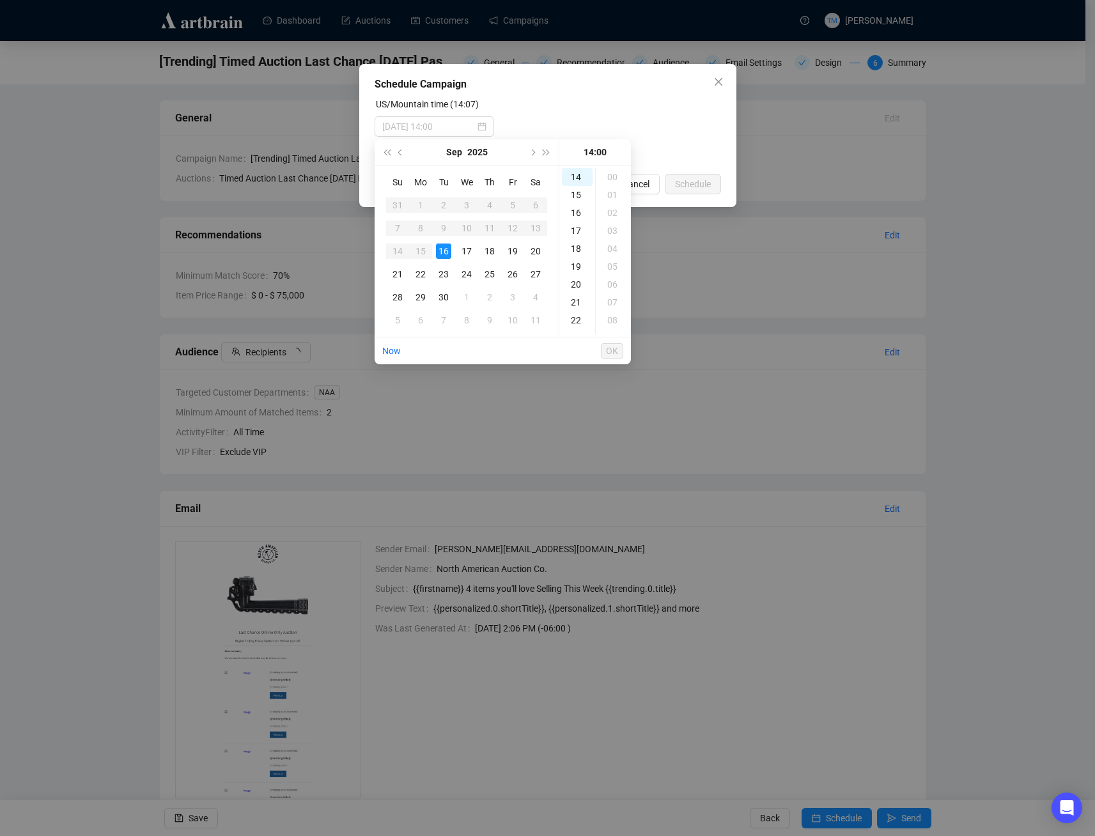
type input "[DATE] 14:00"
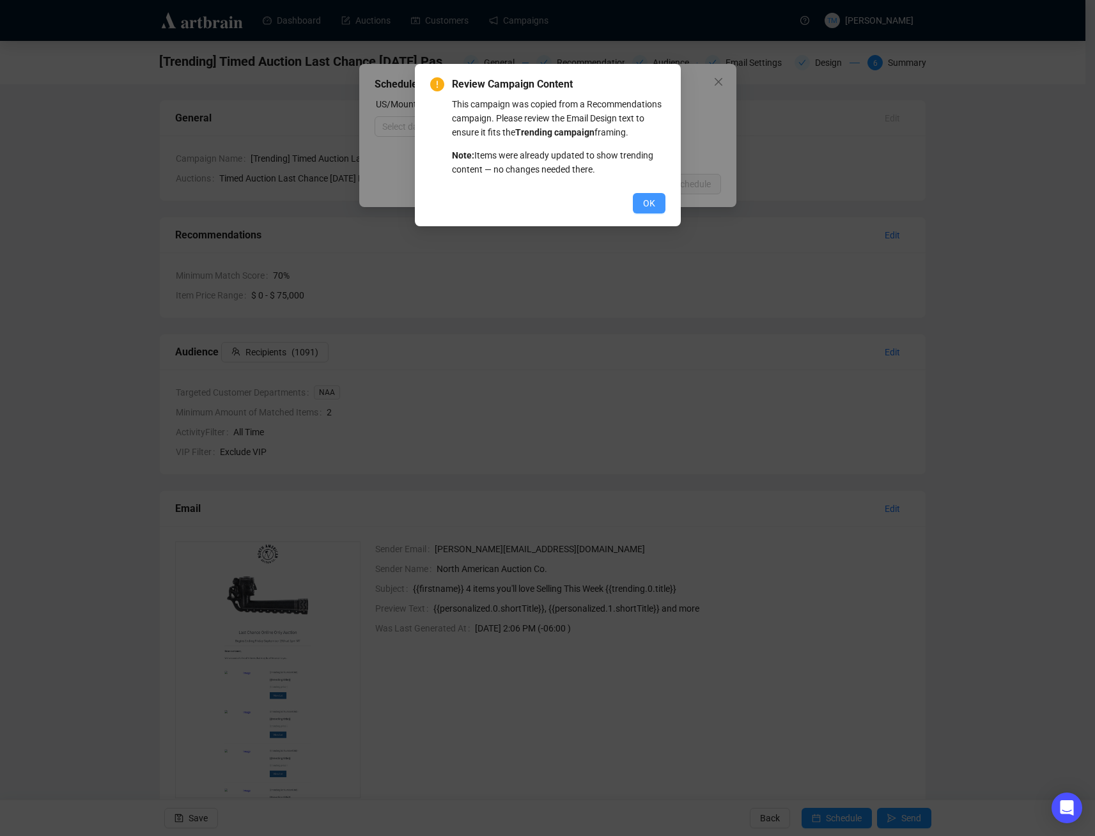
click at [644, 201] on span "OK" at bounding box center [649, 203] width 12 height 14
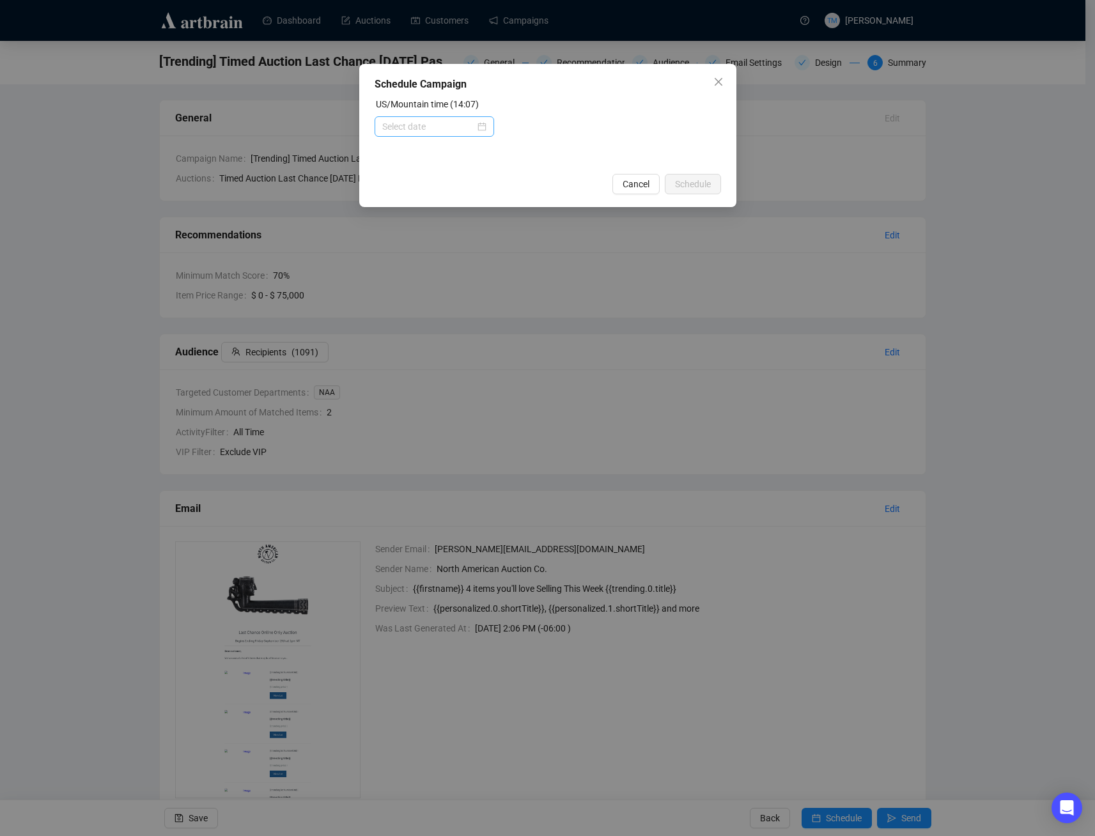
click at [483, 123] on div at bounding box center [434, 127] width 104 height 14
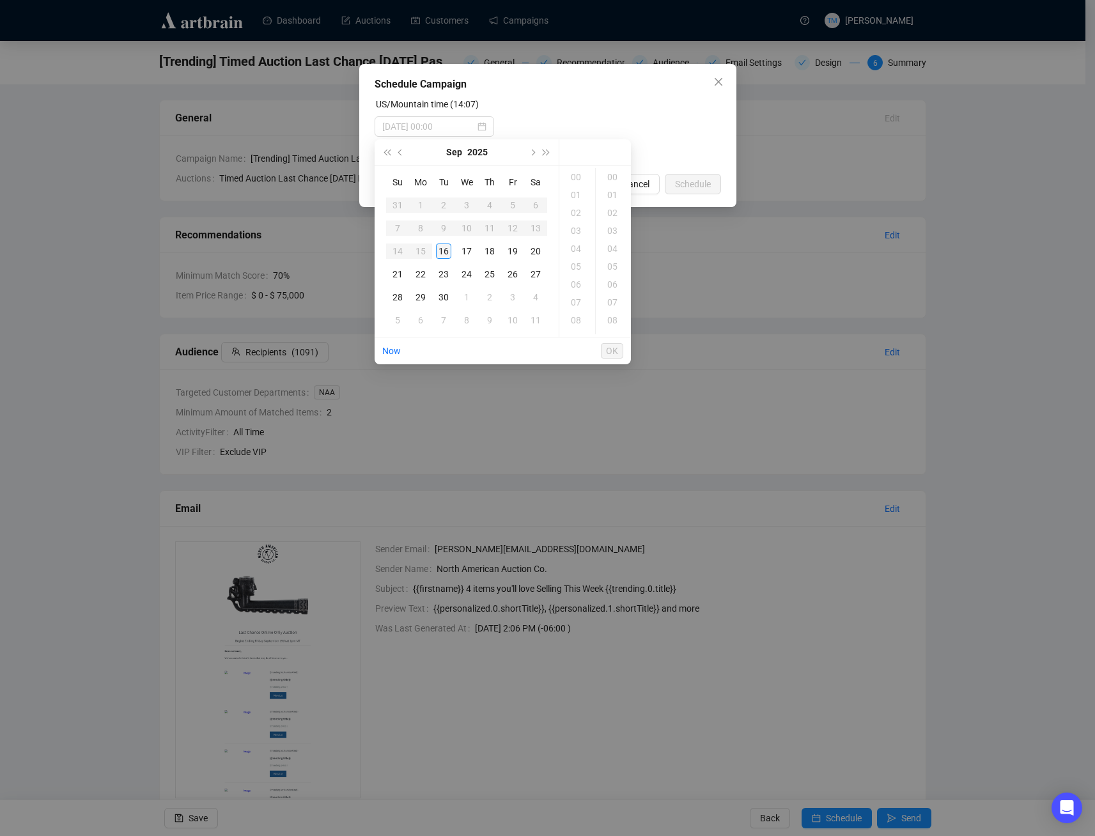
click at [448, 249] on div "16" at bounding box center [443, 251] width 15 height 15
click at [582, 246] on div "18" at bounding box center [577, 249] width 31 height 18
type input "[DATE] 18:38"
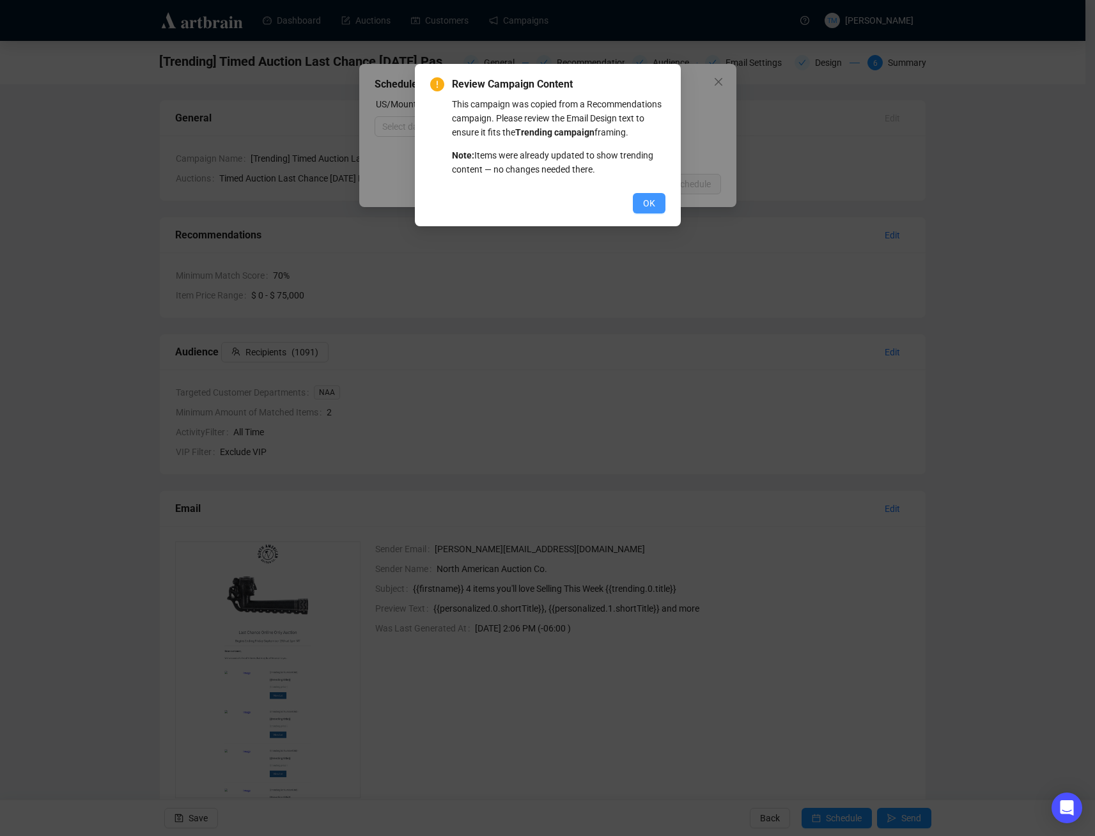
click at [641, 204] on button "OK" at bounding box center [649, 203] width 33 height 20
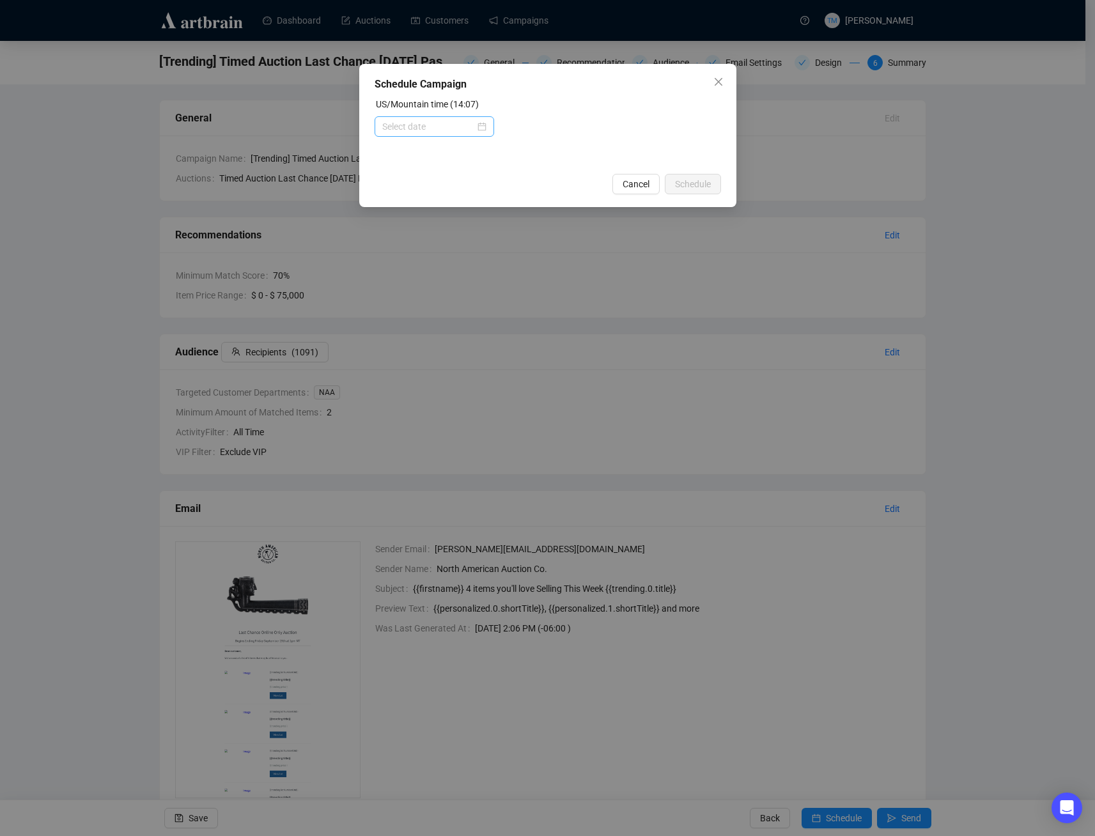
click at [478, 125] on div at bounding box center [434, 127] width 104 height 14
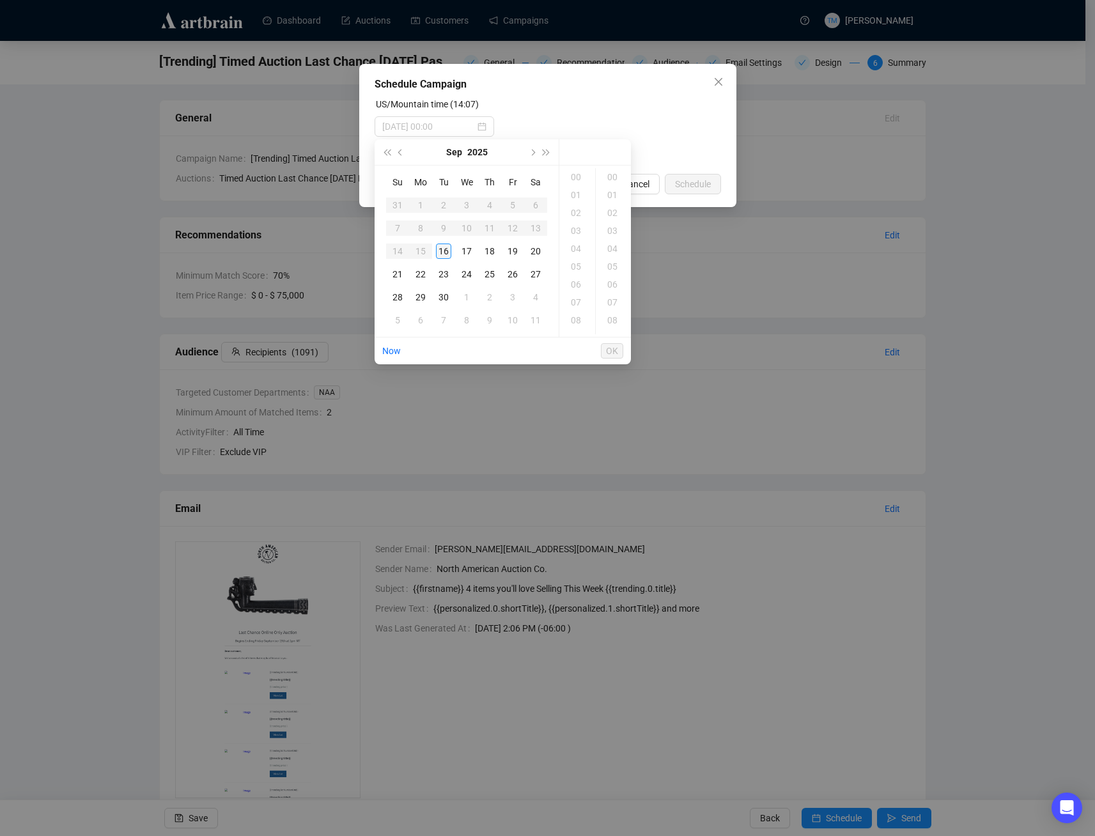
click at [443, 249] on div "16" at bounding box center [443, 251] width 15 height 15
click at [582, 244] on div "18" at bounding box center [577, 249] width 31 height 18
click at [609, 224] on div "30" at bounding box center [613, 226] width 31 height 18
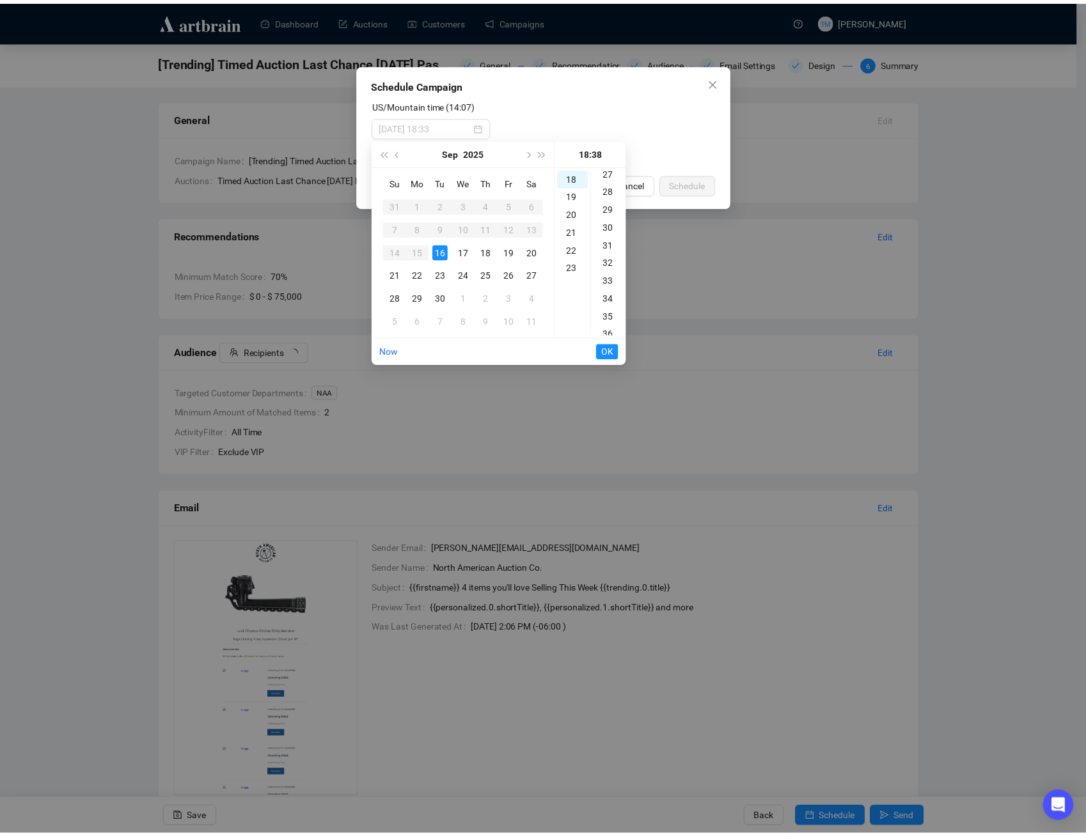
scroll to position [537, 0]
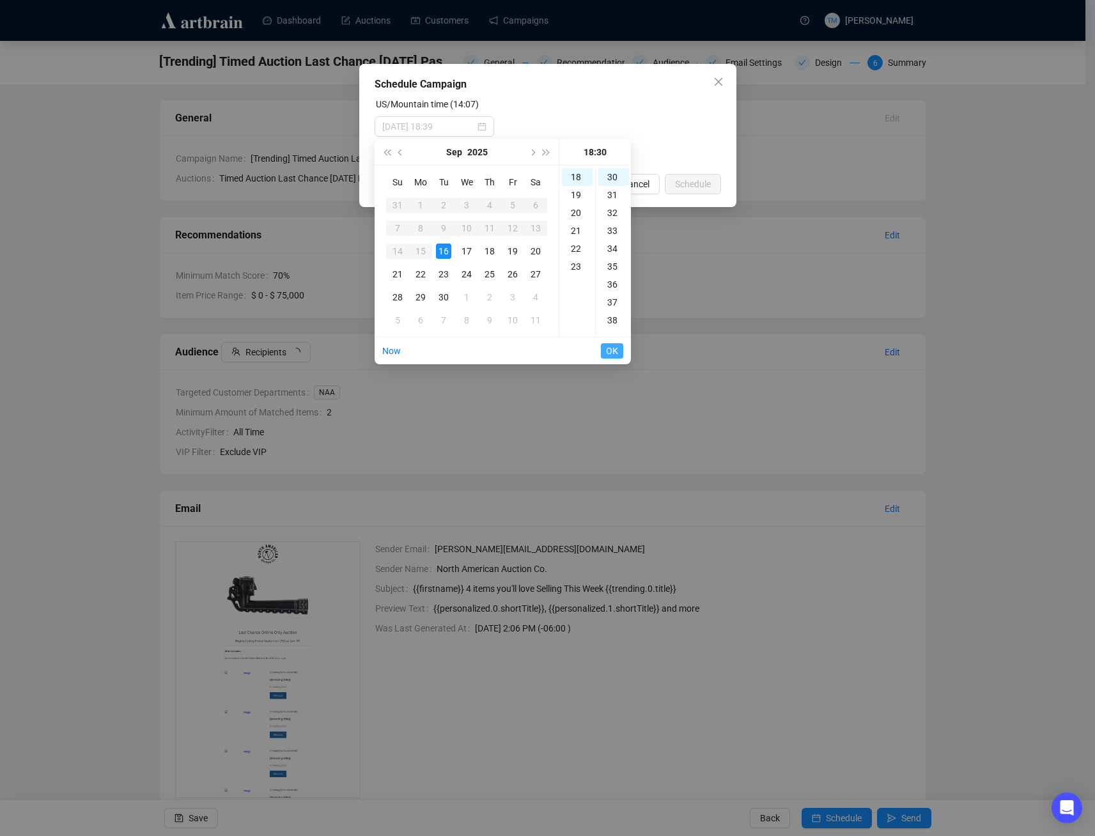
type input "[DATE] 18:30"
click at [611, 350] on span "OK" at bounding box center [612, 351] width 12 height 24
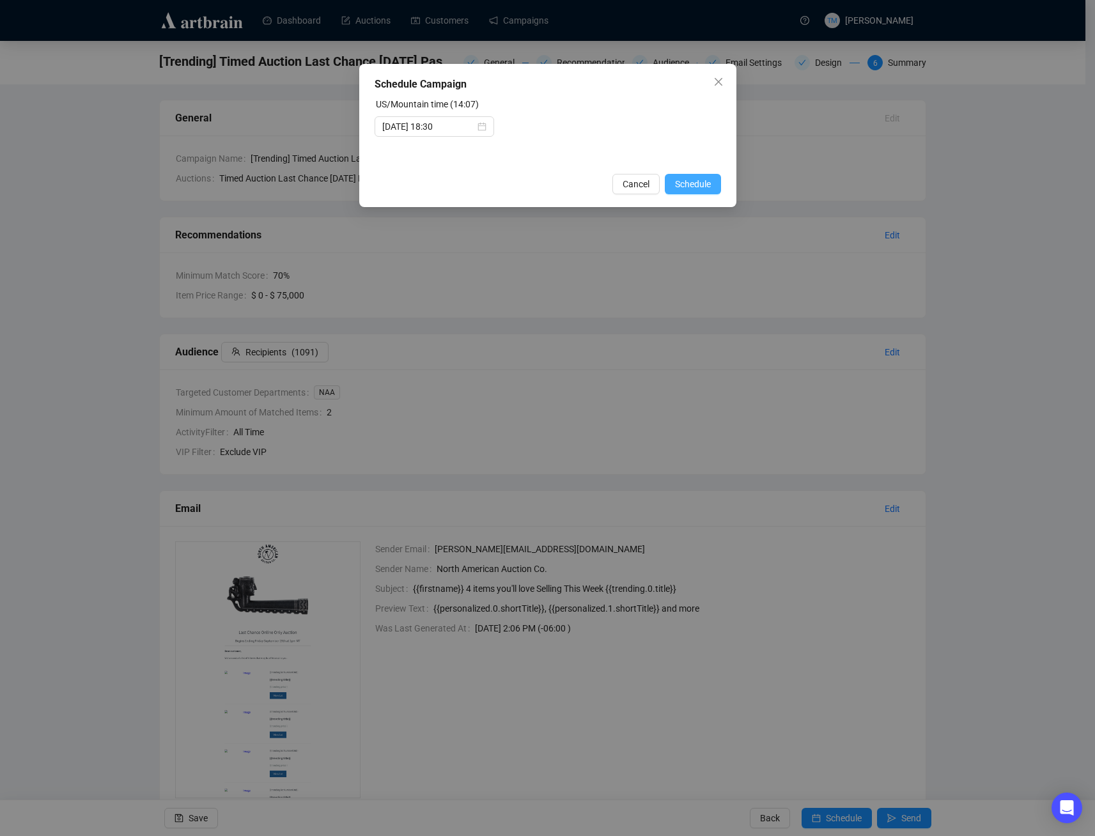
click at [681, 185] on span "Schedule" at bounding box center [693, 184] width 36 height 14
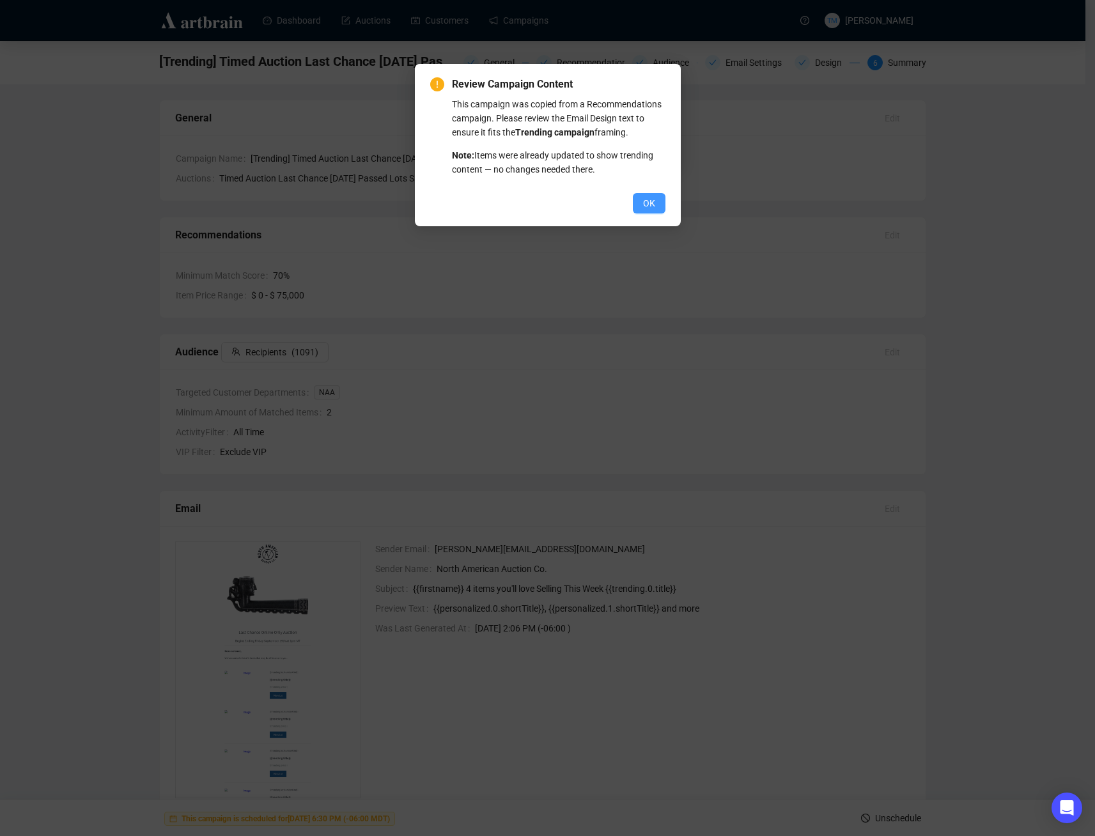
click at [651, 197] on span "OK" at bounding box center [649, 203] width 12 height 14
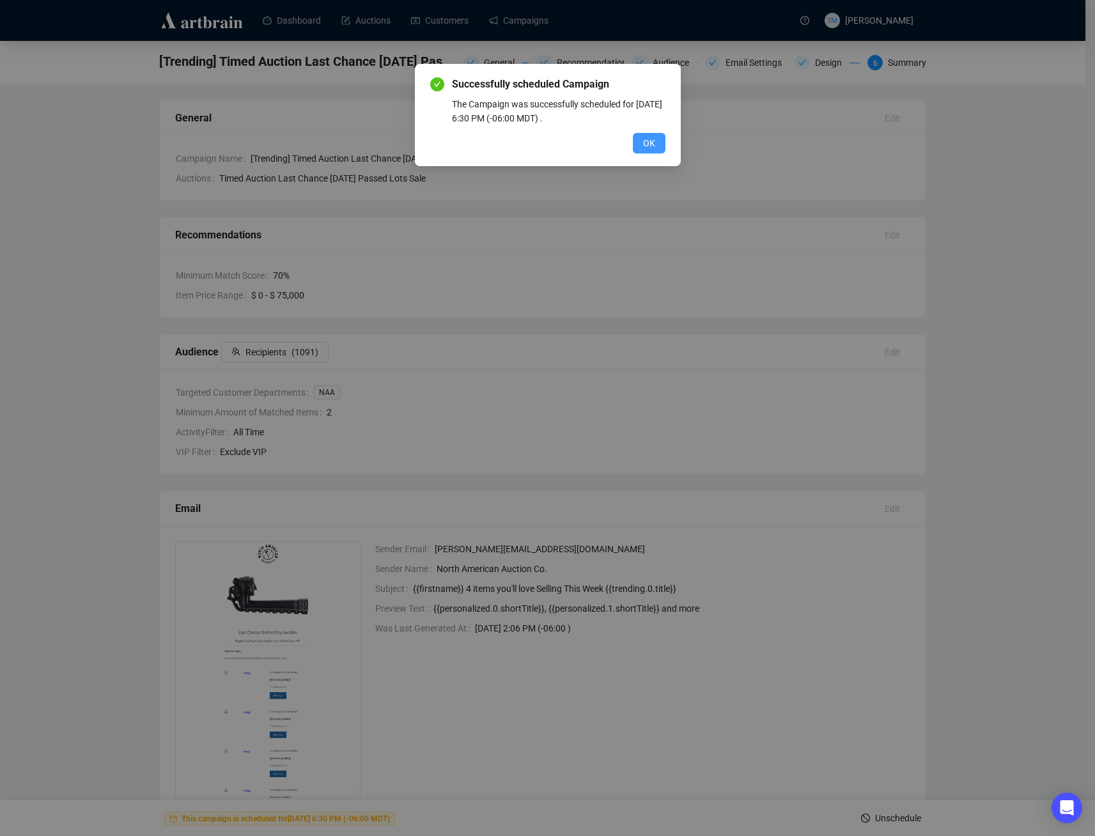
click at [647, 139] on span "OK" at bounding box center [649, 143] width 12 height 14
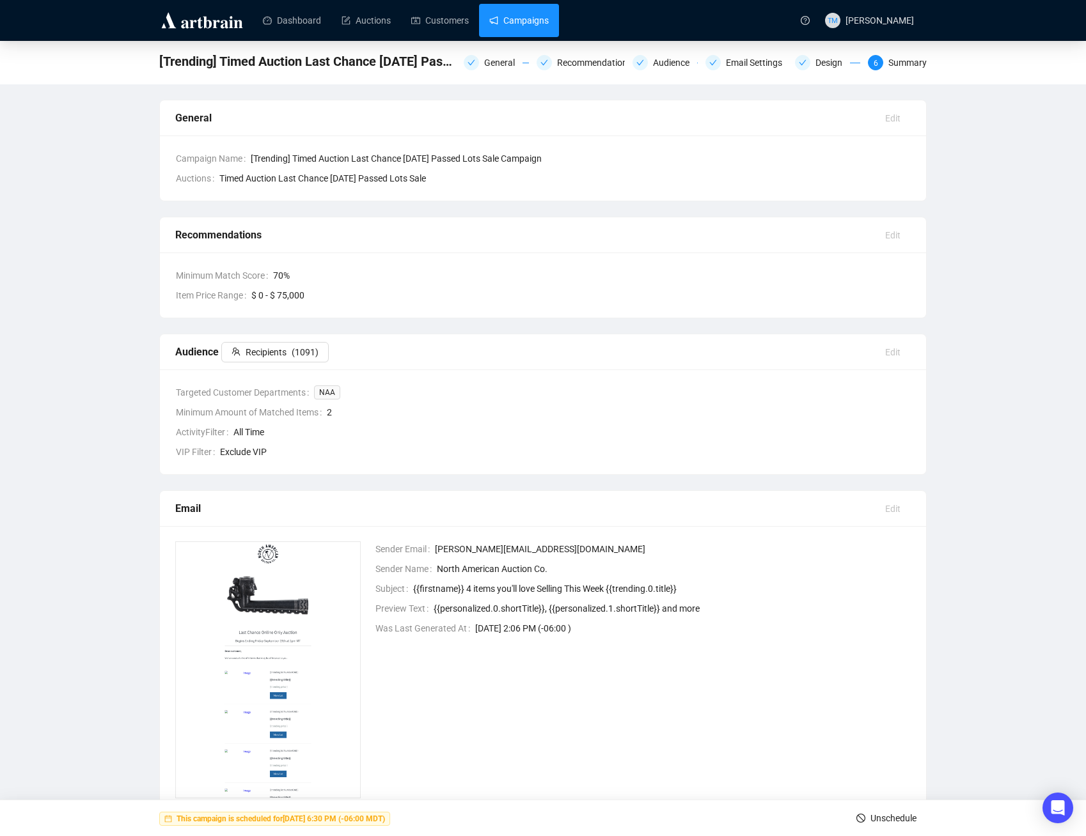
click at [522, 16] on link "Campaigns" at bounding box center [518, 20] width 59 height 33
